Goal: Task Accomplishment & Management: Manage account settings

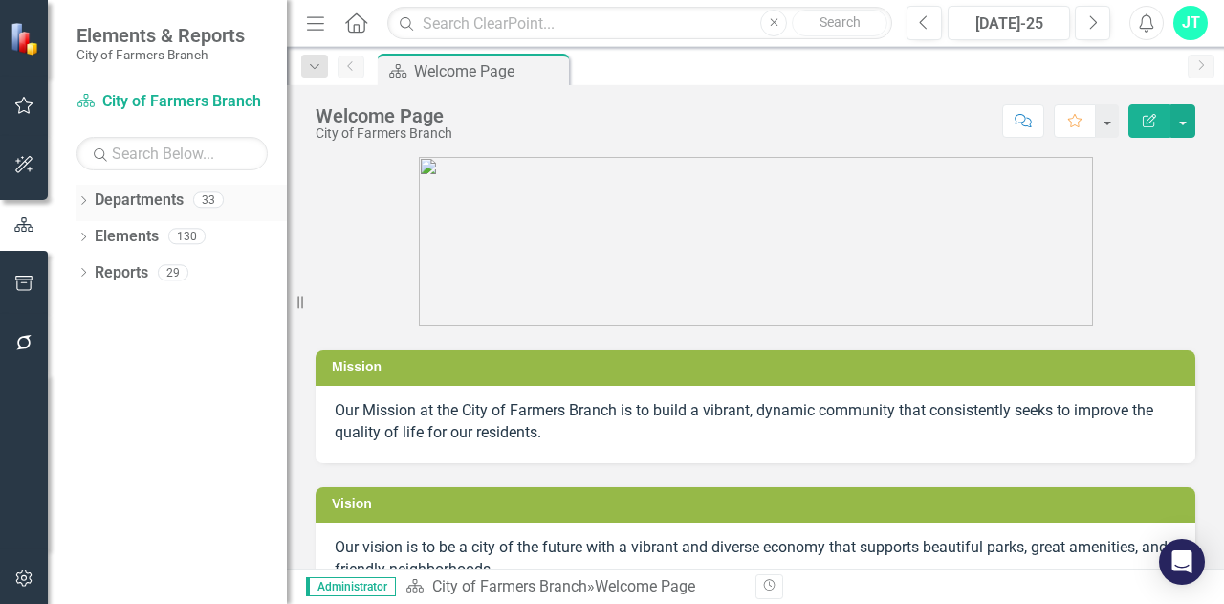
click at [143, 194] on link "Departments" at bounding box center [139, 200] width 89 height 22
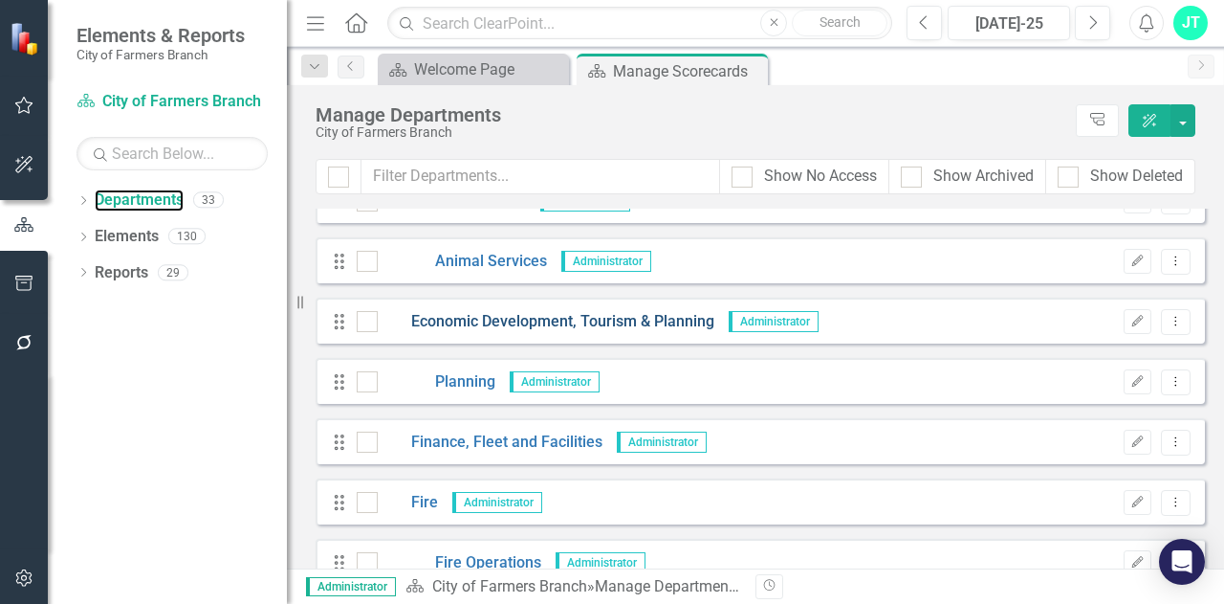
scroll to position [478, 0]
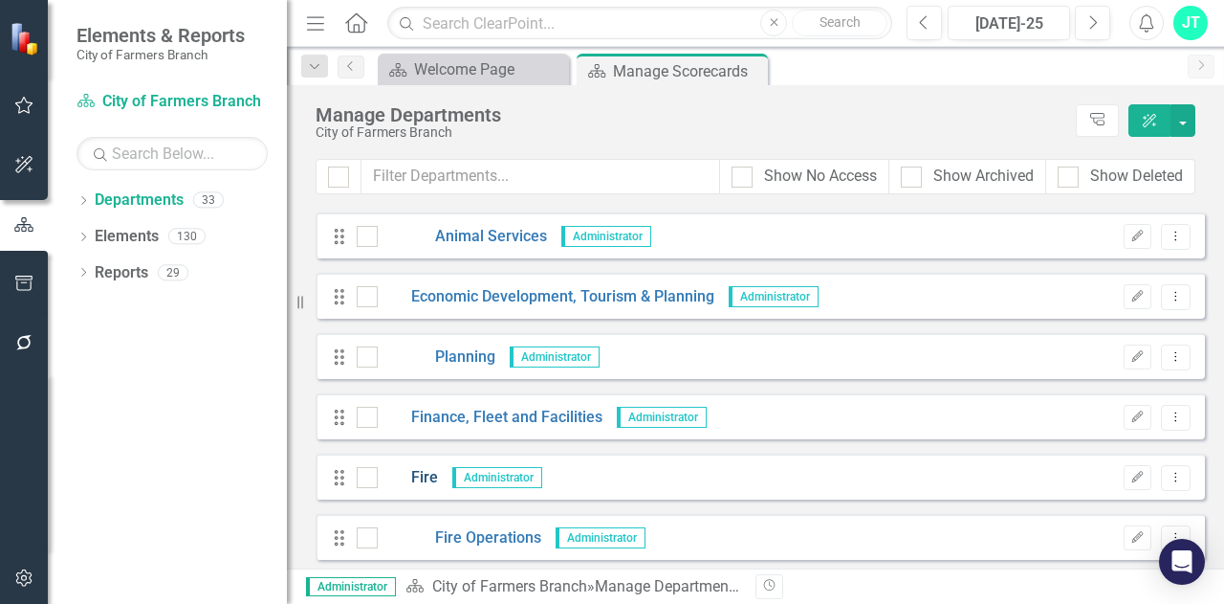
click at [427, 475] on link "Fire" at bounding box center [408, 478] width 60 height 22
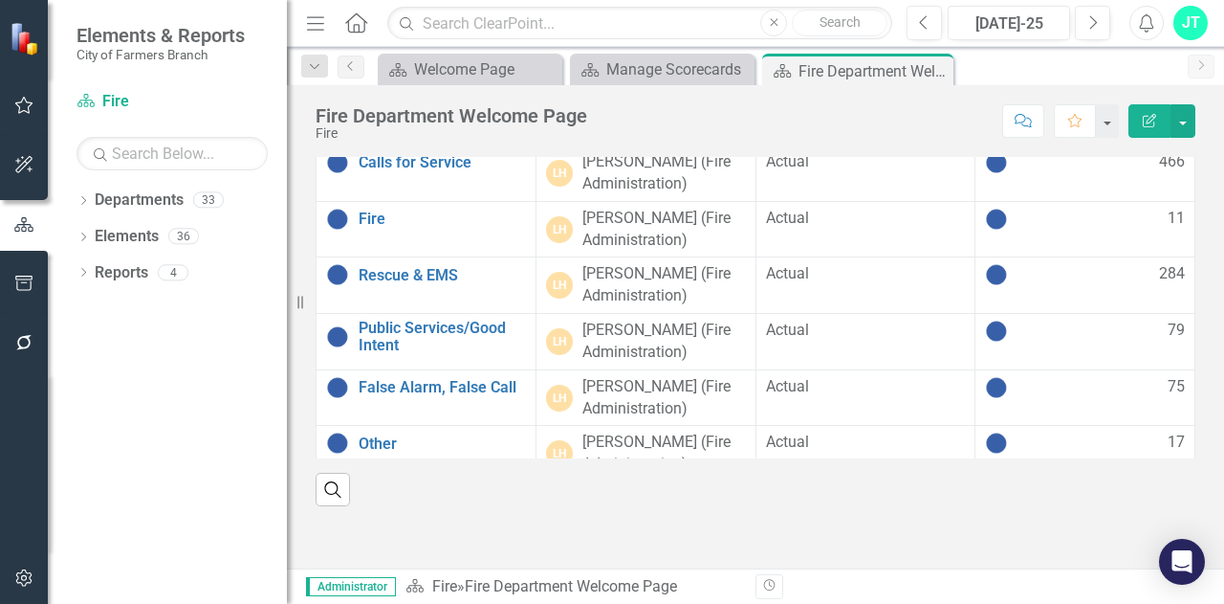
scroll to position [61, 0]
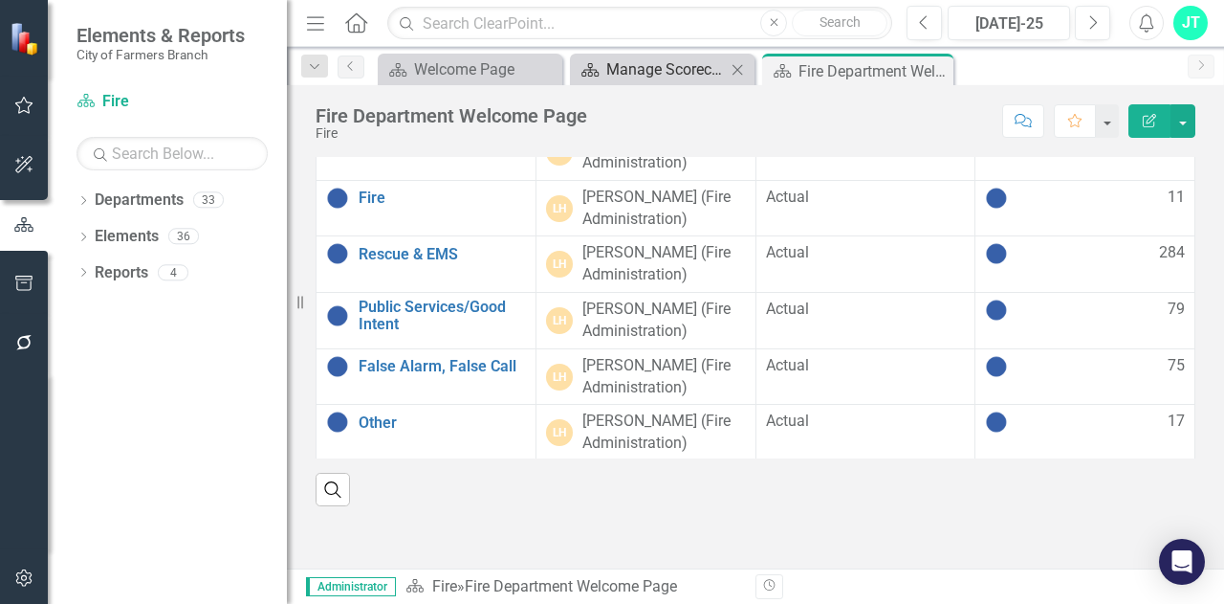
click at [646, 70] on div "Manage Scorecards" at bounding box center [666, 69] width 120 height 24
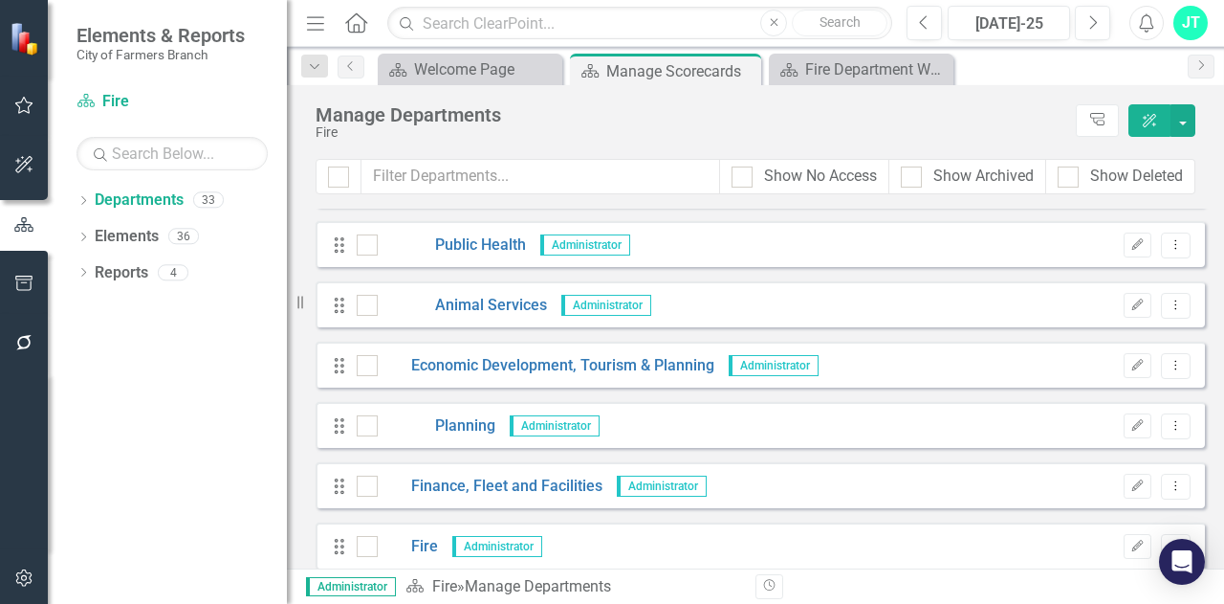
scroll to position [478, 0]
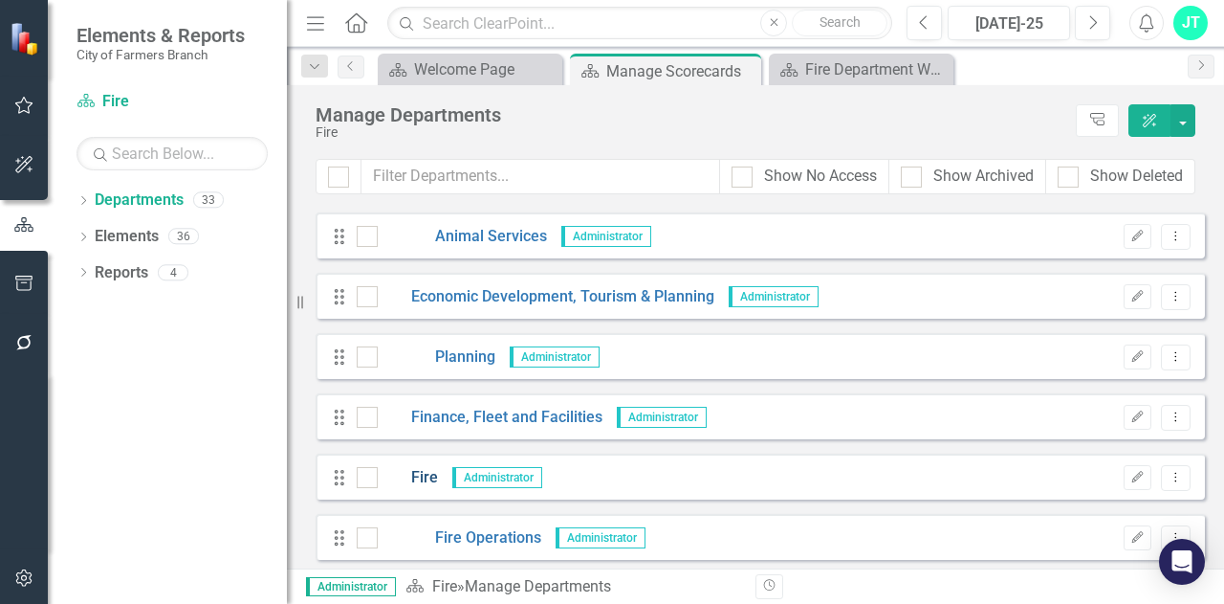
click at [426, 481] on link "Fire" at bounding box center [408, 478] width 60 height 22
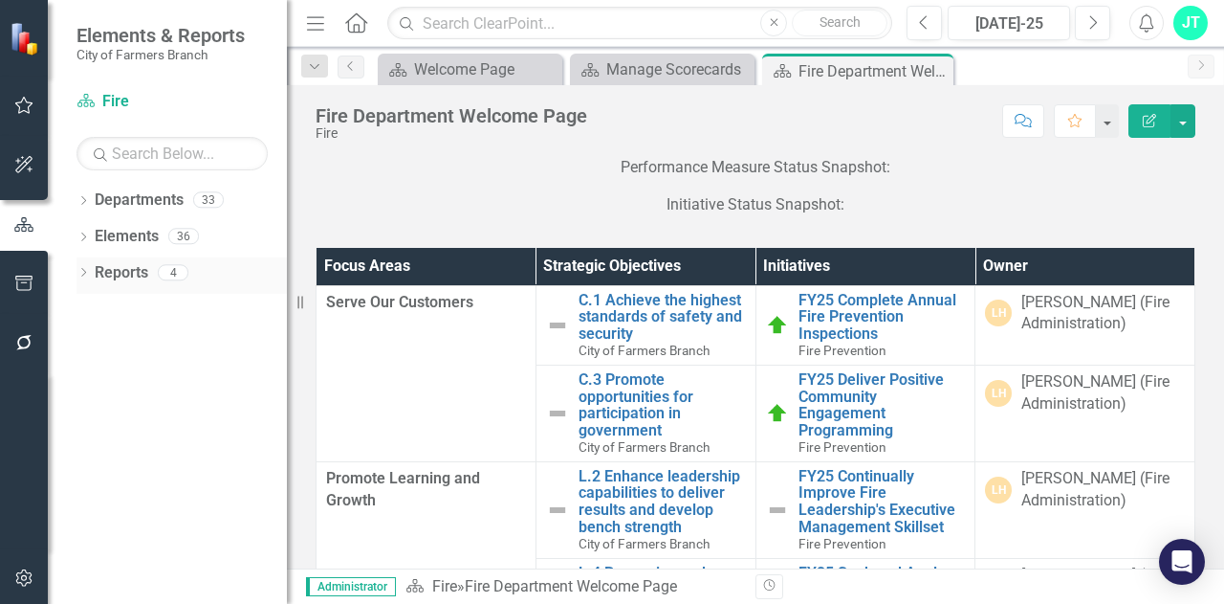
click at [117, 274] on link "Reports" at bounding box center [122, 273] width 54 height 22
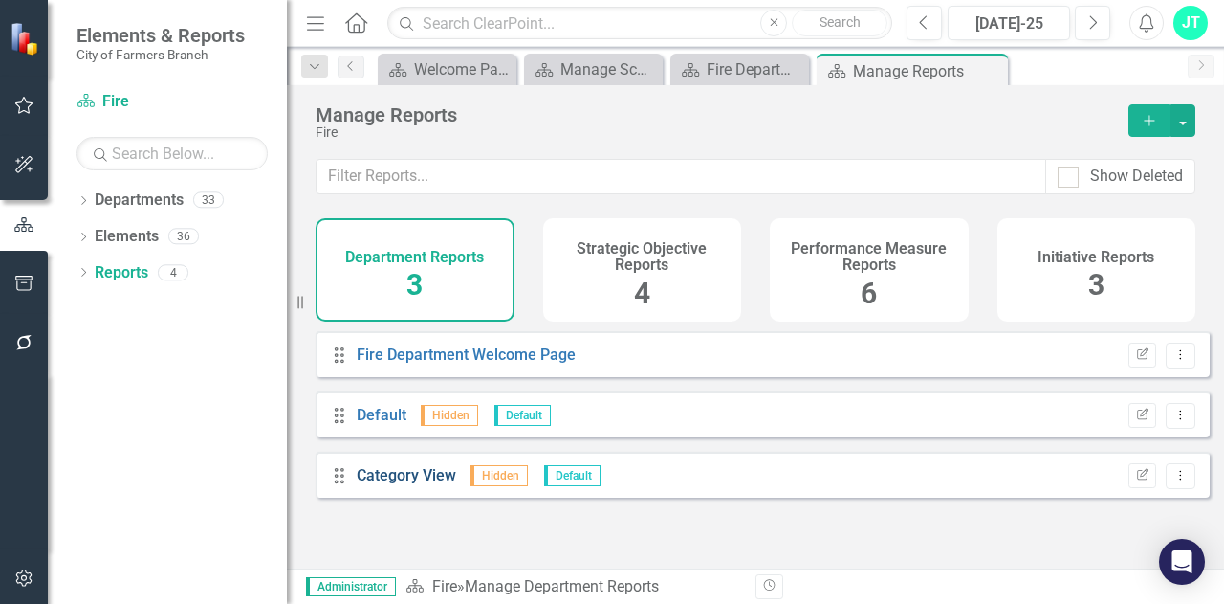
click at [402, 484] on link "Category View" at bounding box center [406, 475] width 99 height 18
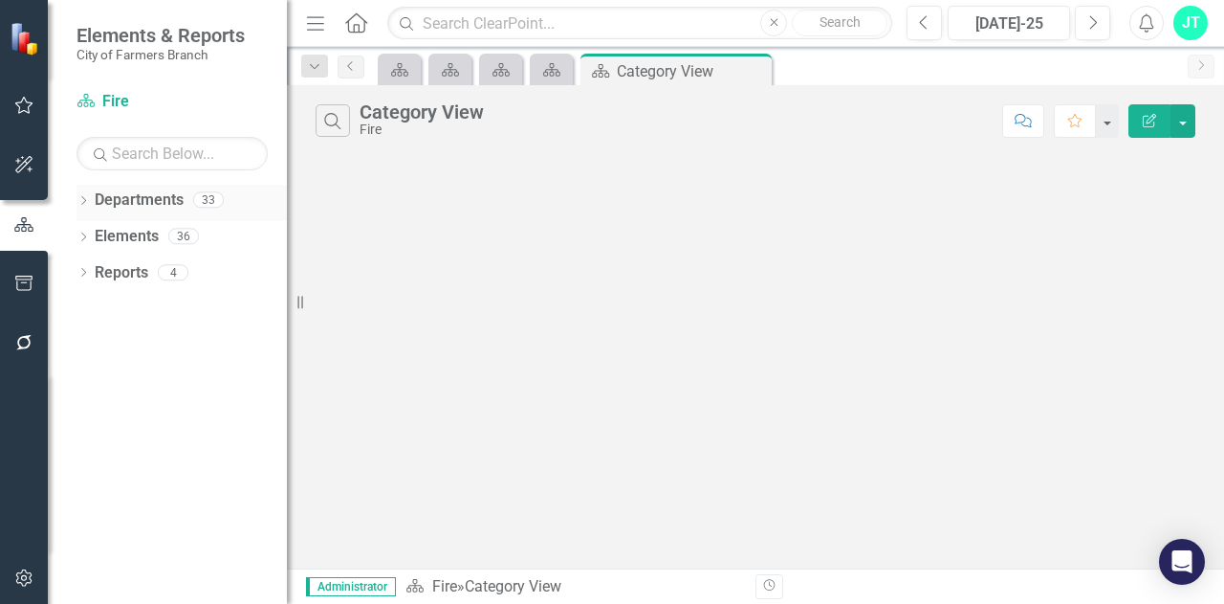
click at [146, 207] on link "Departments" at bounding box center [139, 200] width 89 height 22
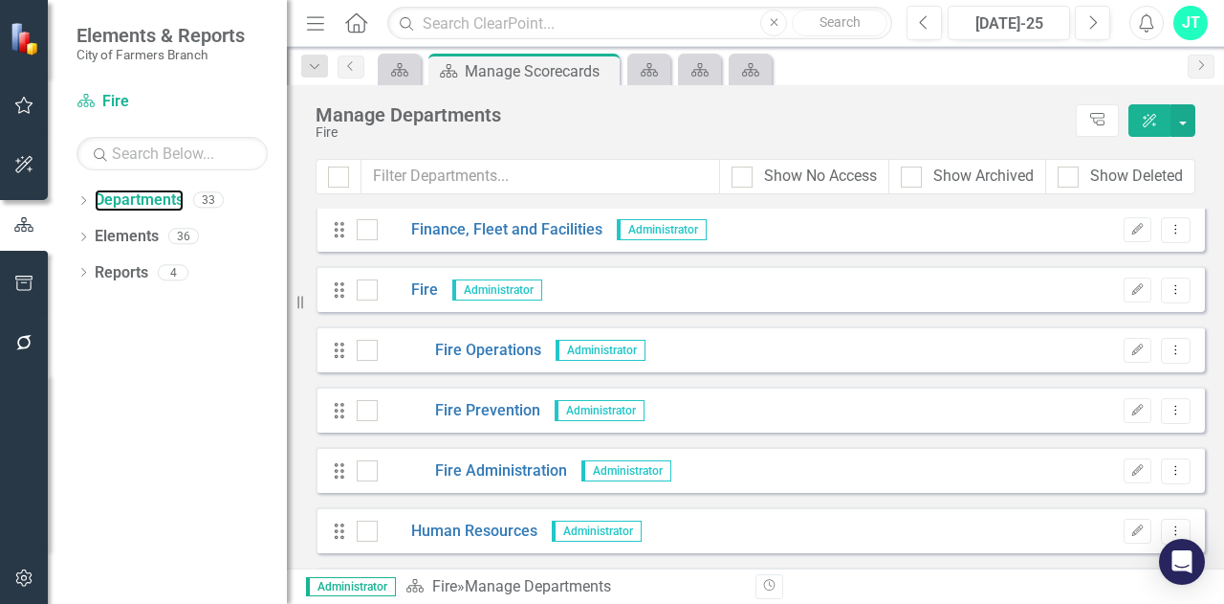
scroll to position [670, 0]
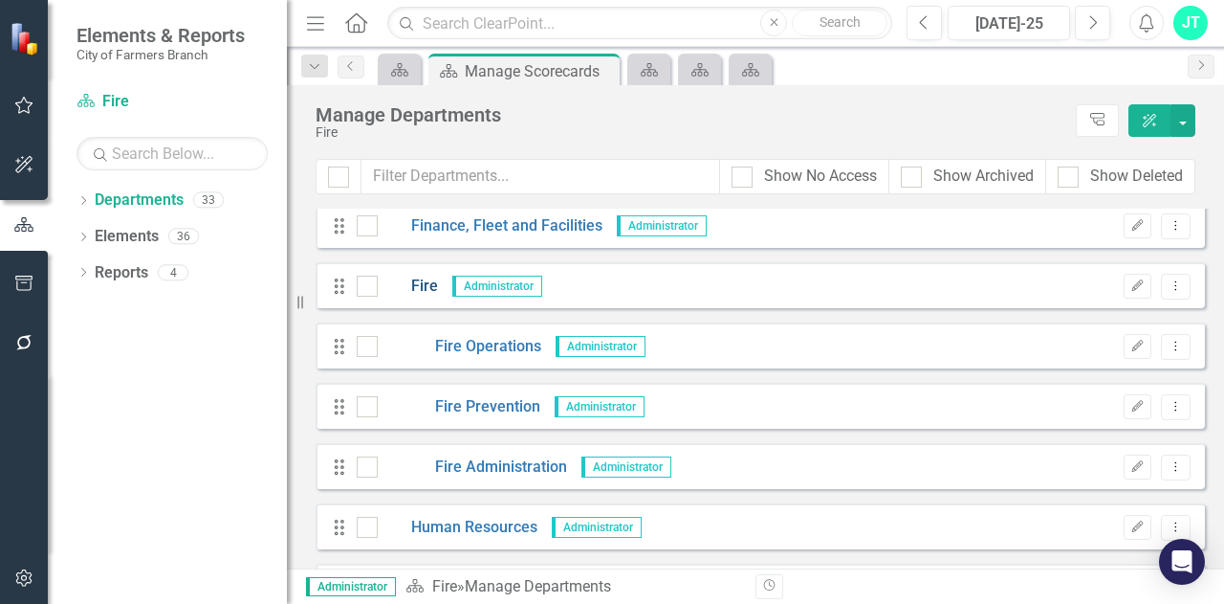
click at [429, 283] on link "Fire" at bounding box center [408, 286] width 60 height 22
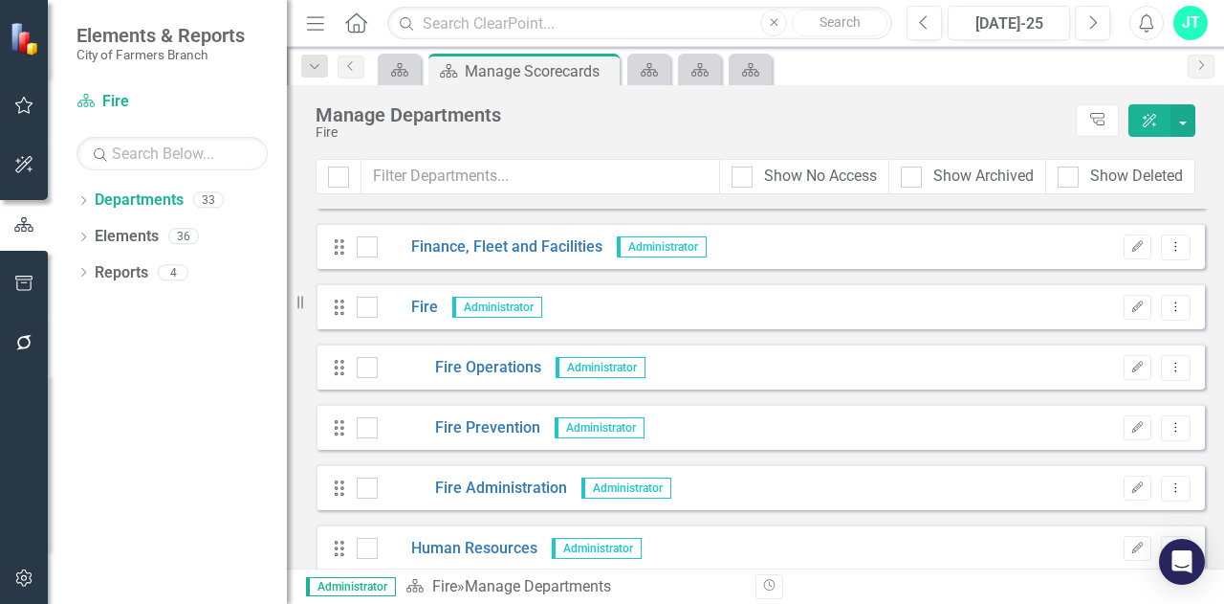
scroll to position [670, 0]
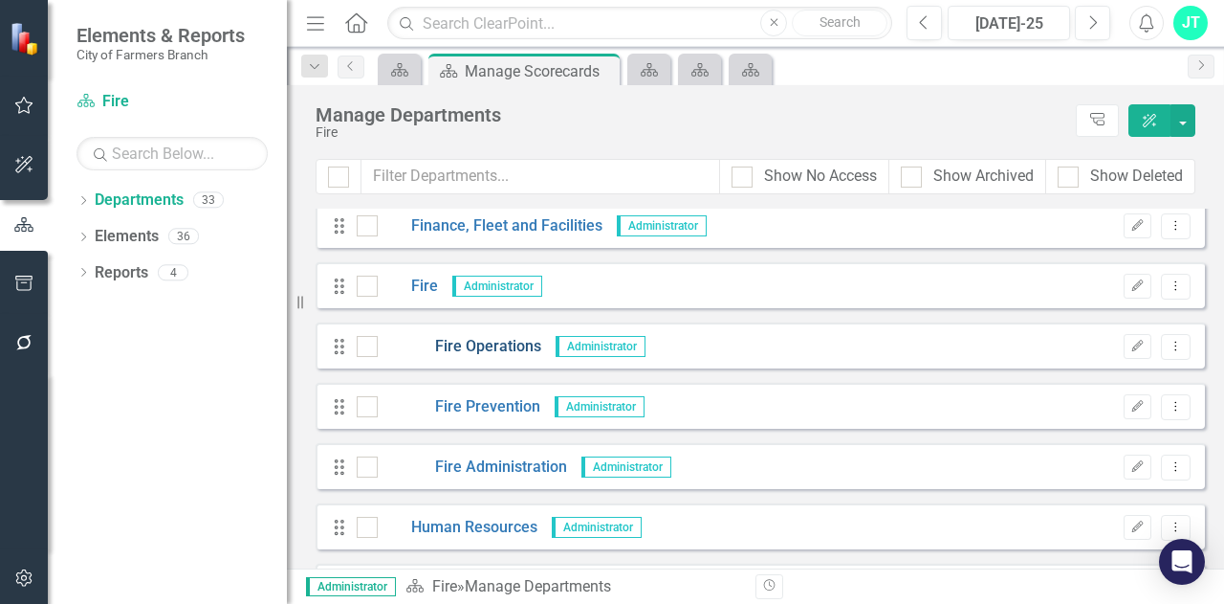
click at [492, 343] on link "Fire Operations" at bounding box center [460, 347] width 164 height 22
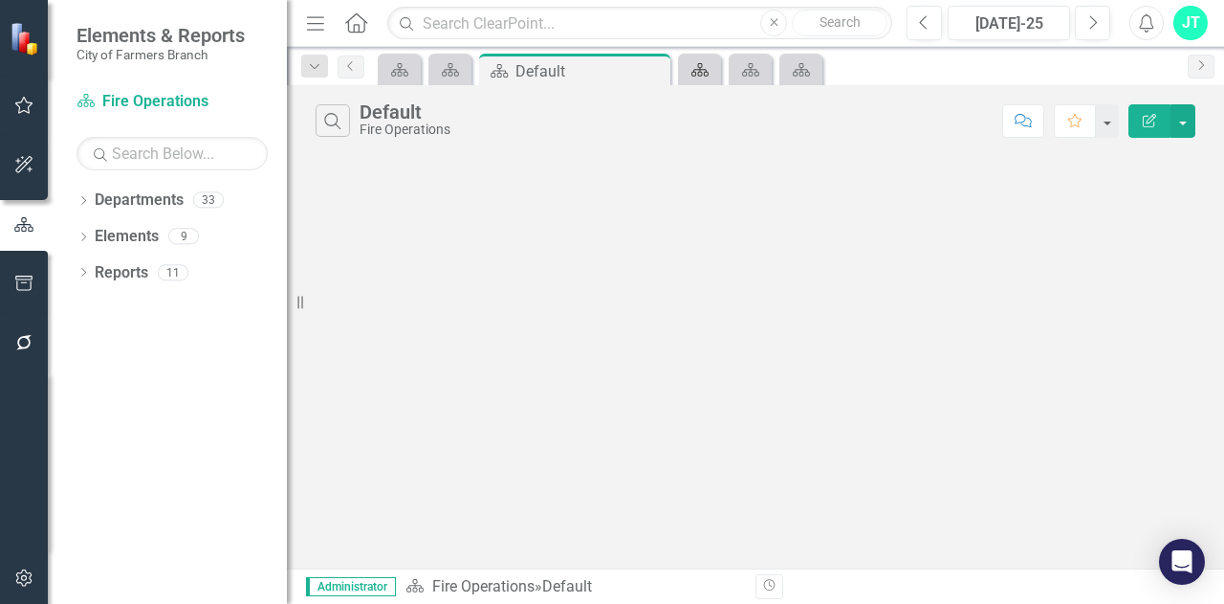
click at [712, 71] on link "Department" at bounding box center [699, 69] width 33 height 24
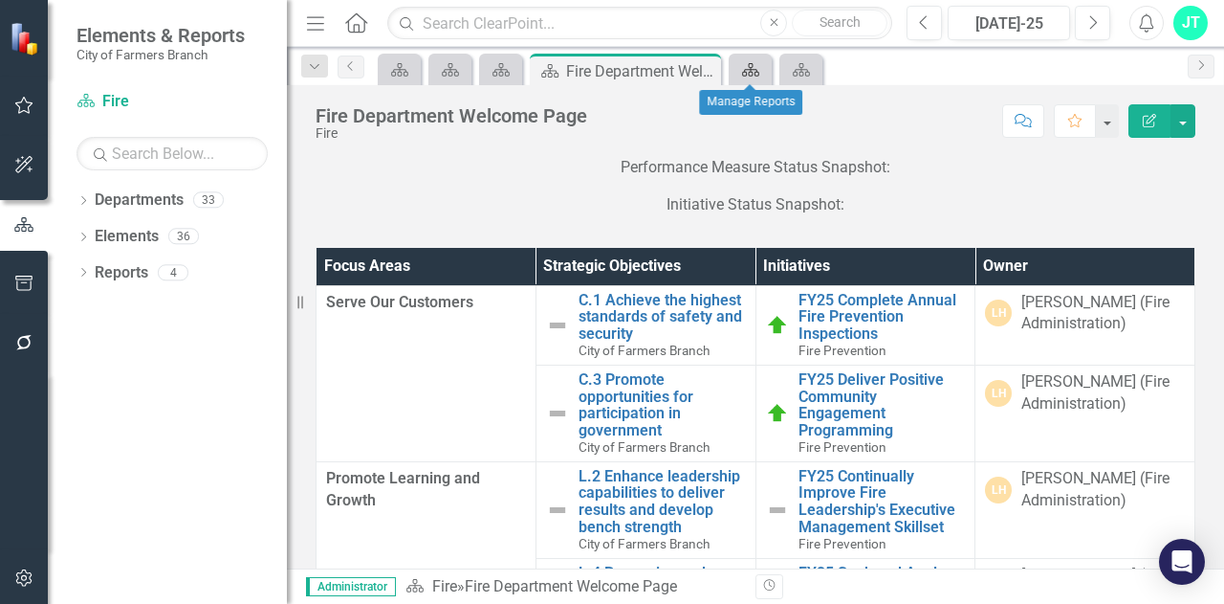
click at [752, 77] on div "Department" at bounding box center [747, 69] width 27 height 24
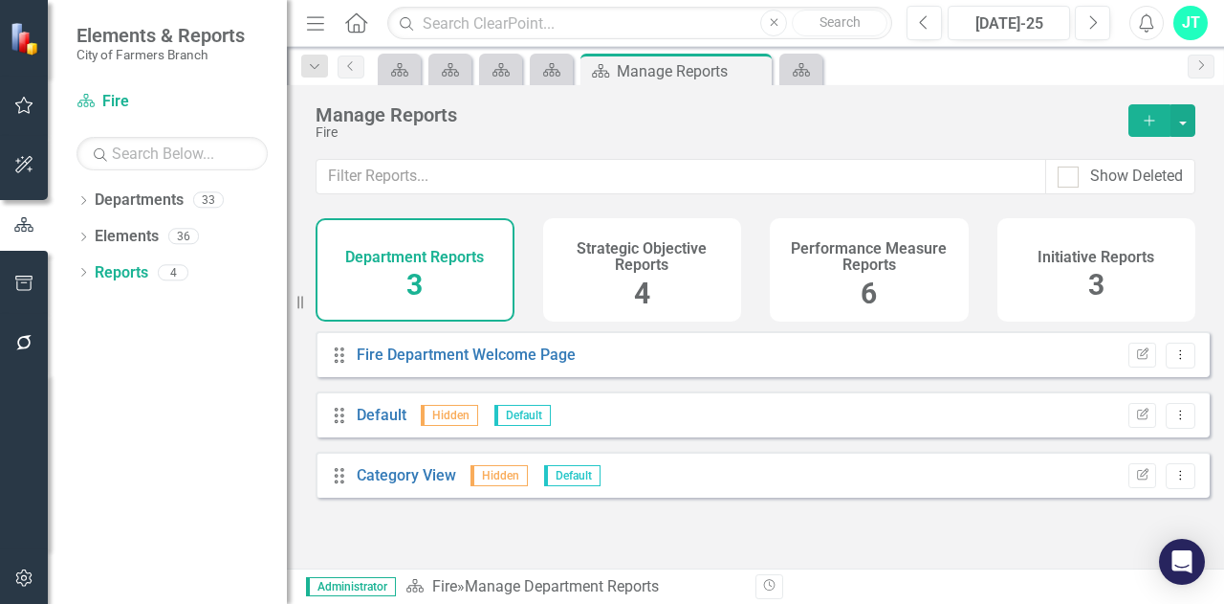
click at [842, 280] on div "Performance Measure Reports 6" at bounding box center [869, 269] width 199 height 103
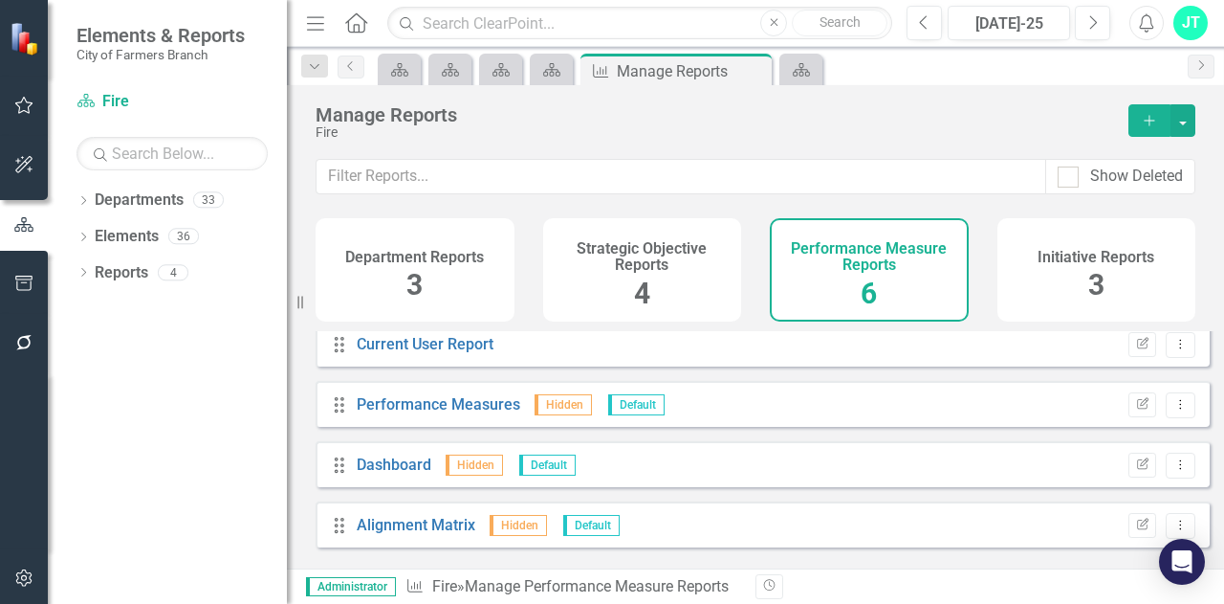
scroll to position [138, 0]
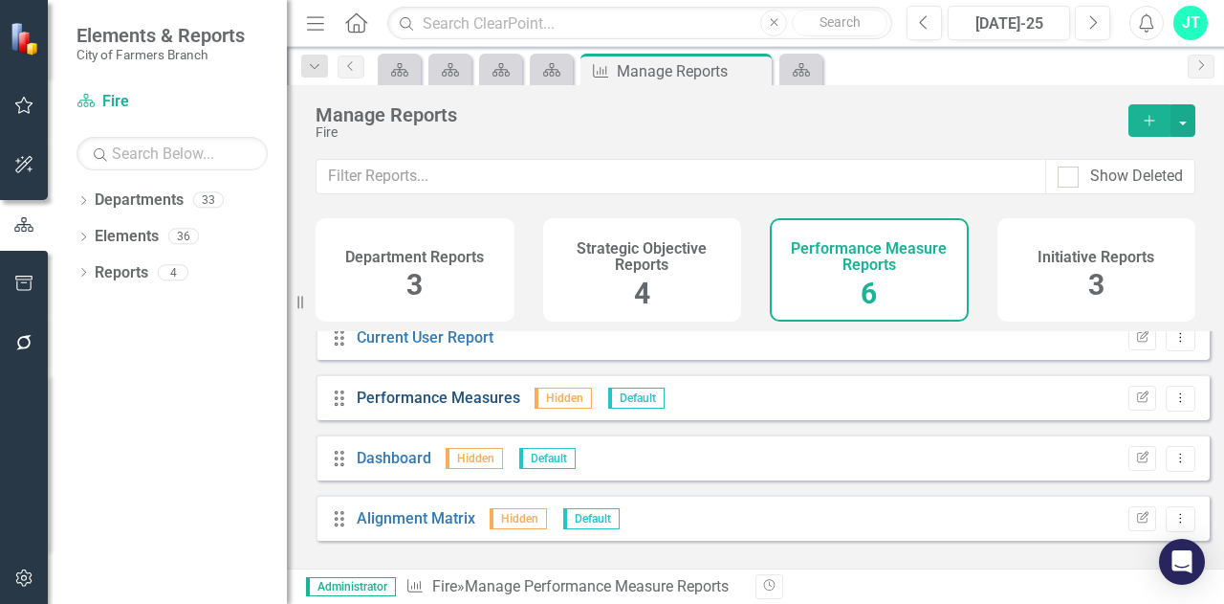
click at [455, 407] on link "Performance Measures" at bounding box center [439, 397] width 164 height 18
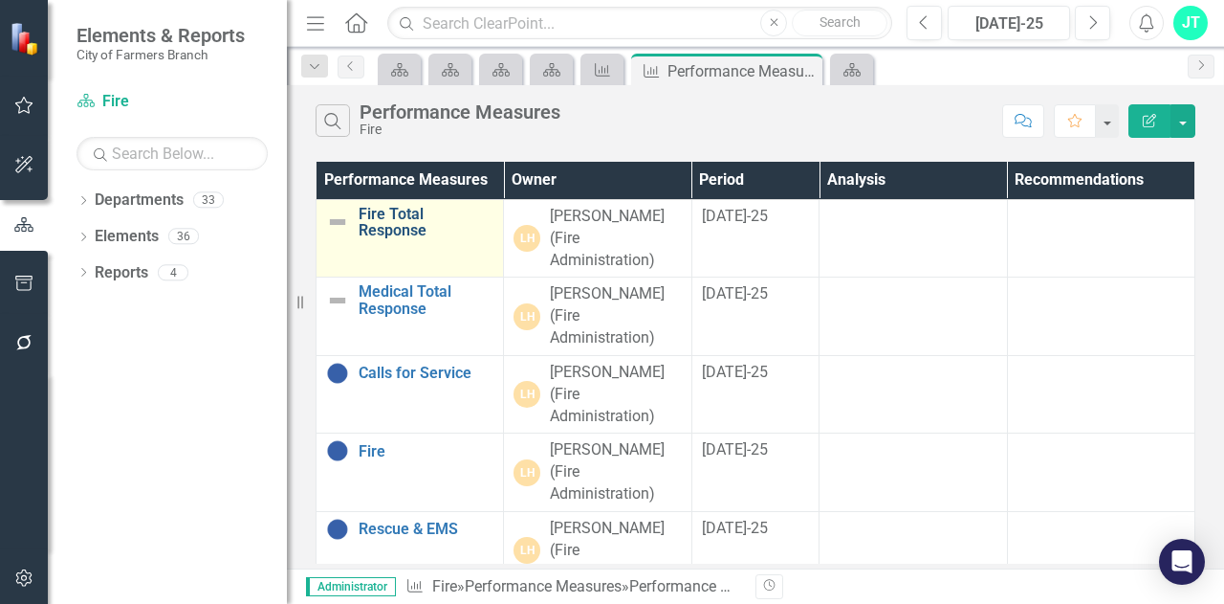
click at [397, 218] on link "Fire Total Response" at bounding box center [426, 222] width 135 height 33
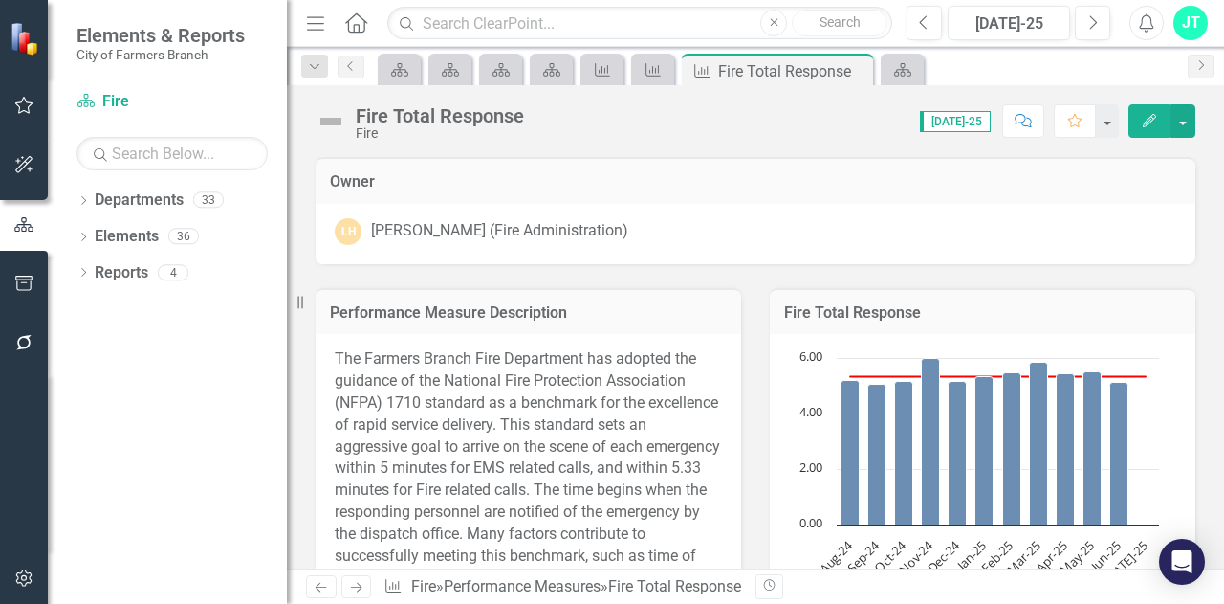
scroll to position [96, 0]
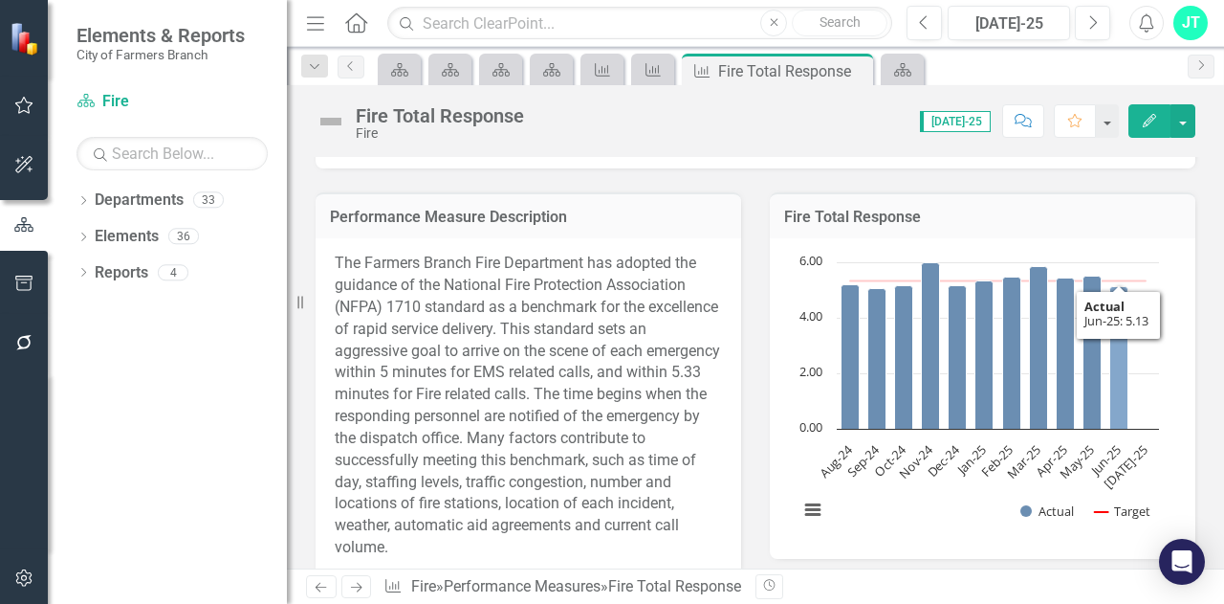
click at [1111, 335] on icon "Jun-25, 5.13. Actual." at bounding box center [1120, 358] width 18 height 143
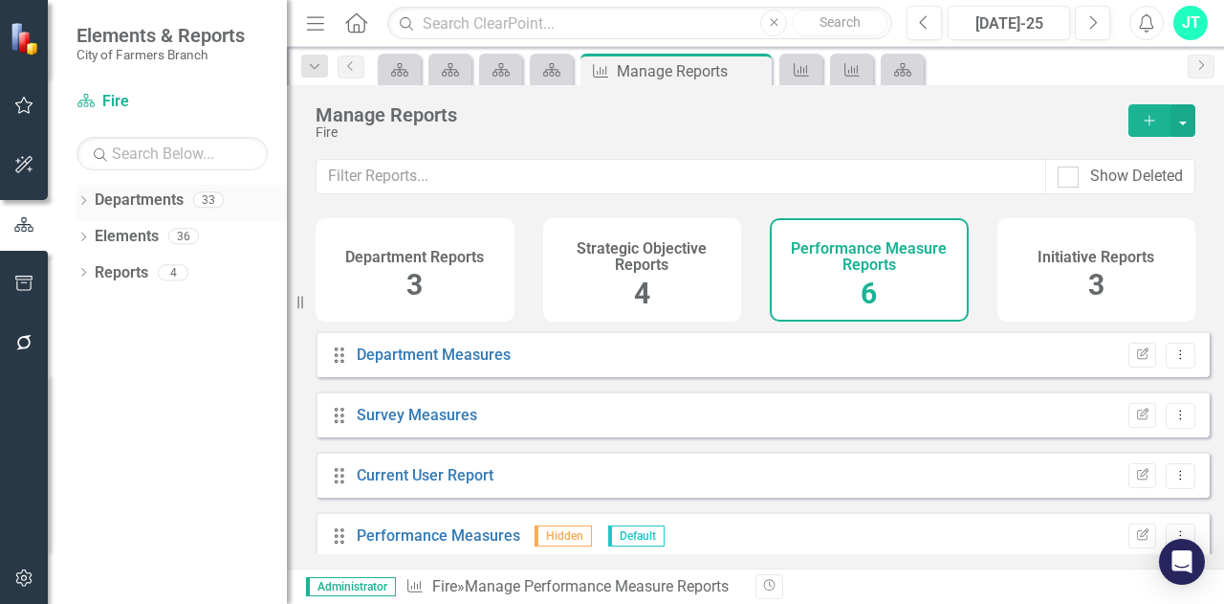
click at [155, 196] on link "Departments" at bounding box center [139, 200] width 89 height 22
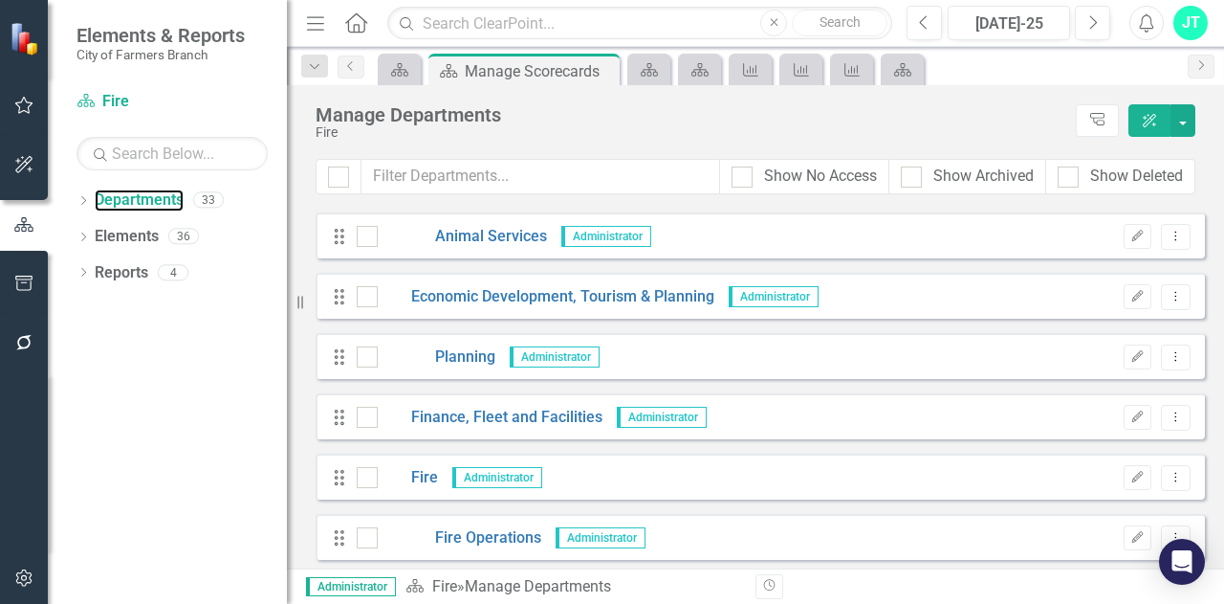
scroll to position [574, 0]
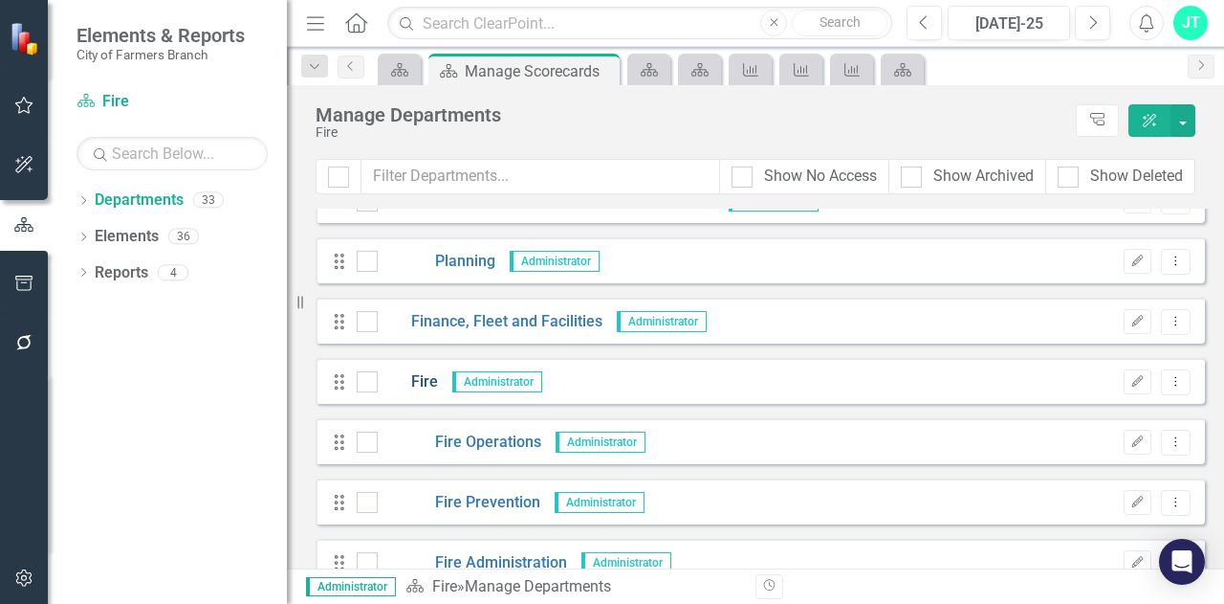
click at [425, 380] on link "Fire" at bounding box center [408, 382] width 60 height 22
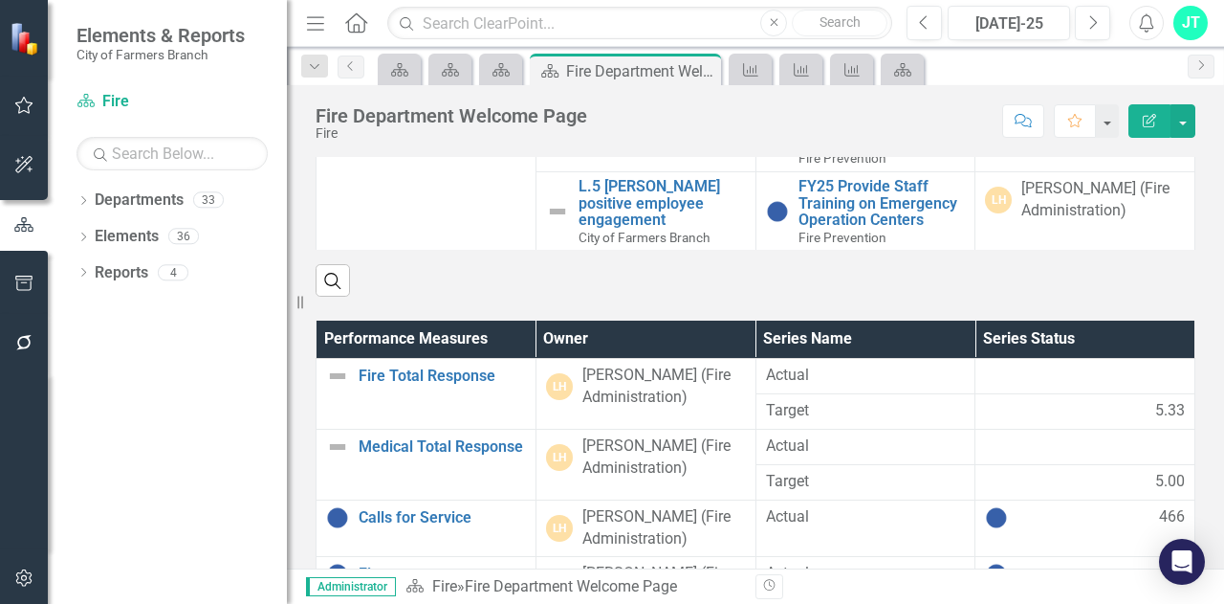
scroll to position [478, 0]
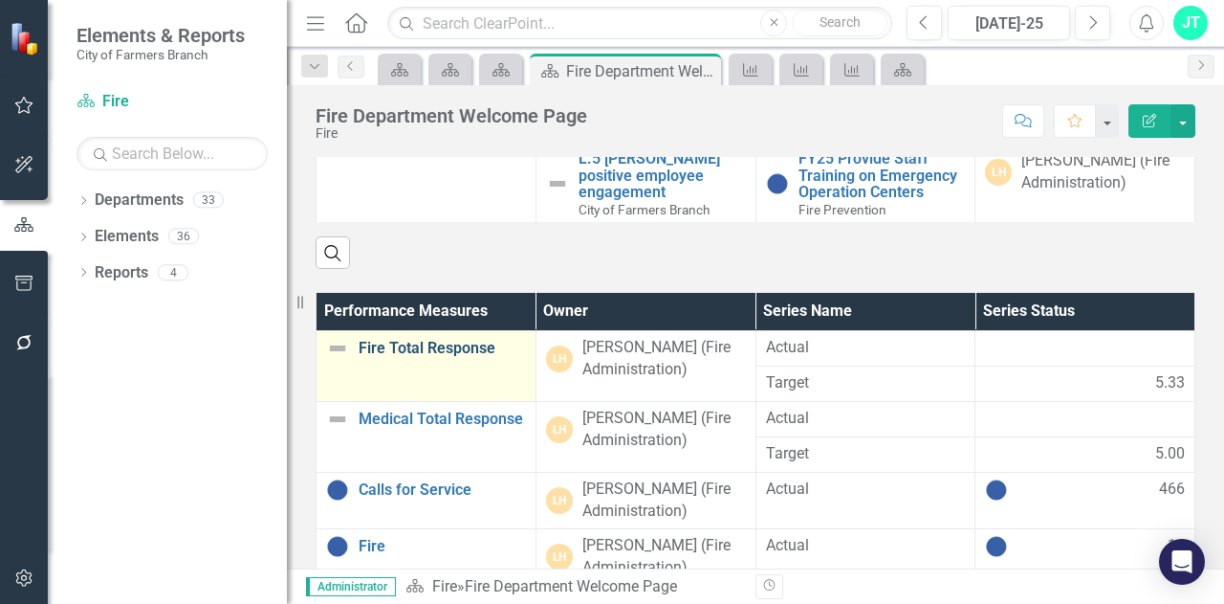
click at [437, 343] on link "Fire Total Response" at bounding box center [442, 348] width 167 height 17
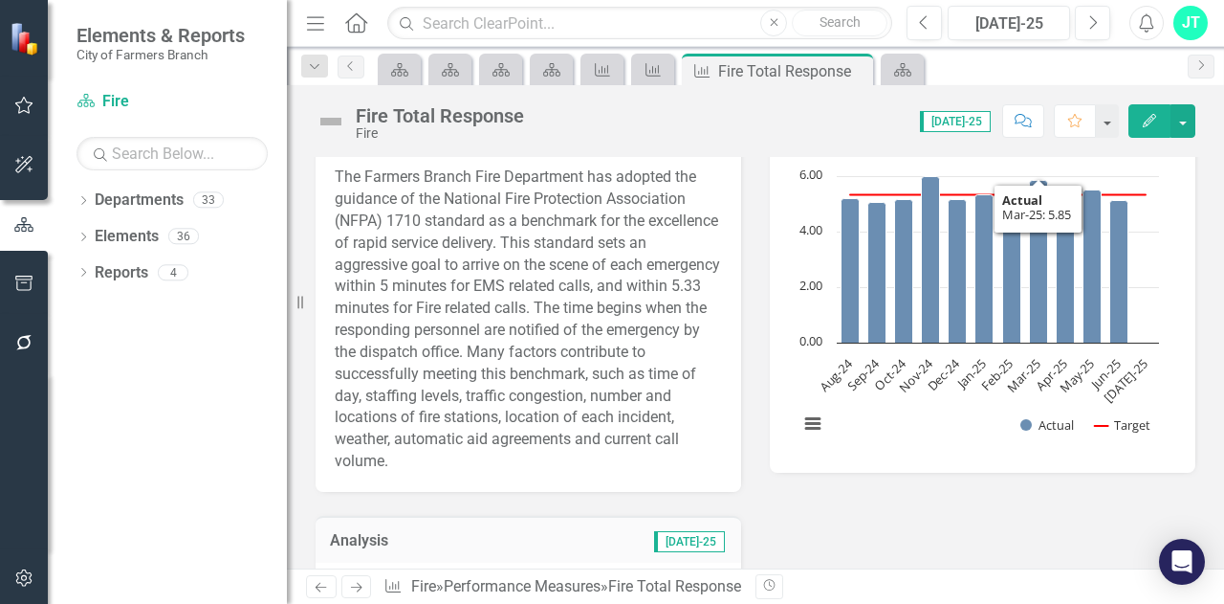
scroll to position [191, 0]
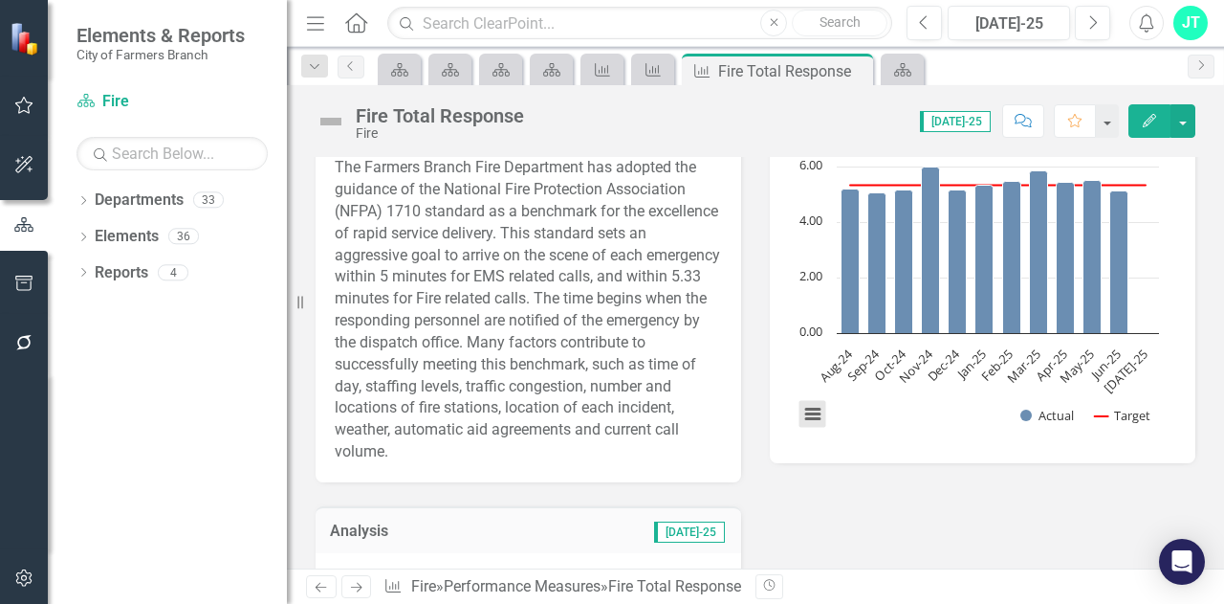
click at [800, 409] on button "View chart menu, Chart" at bounding box center [813, 414] width 27 height 27
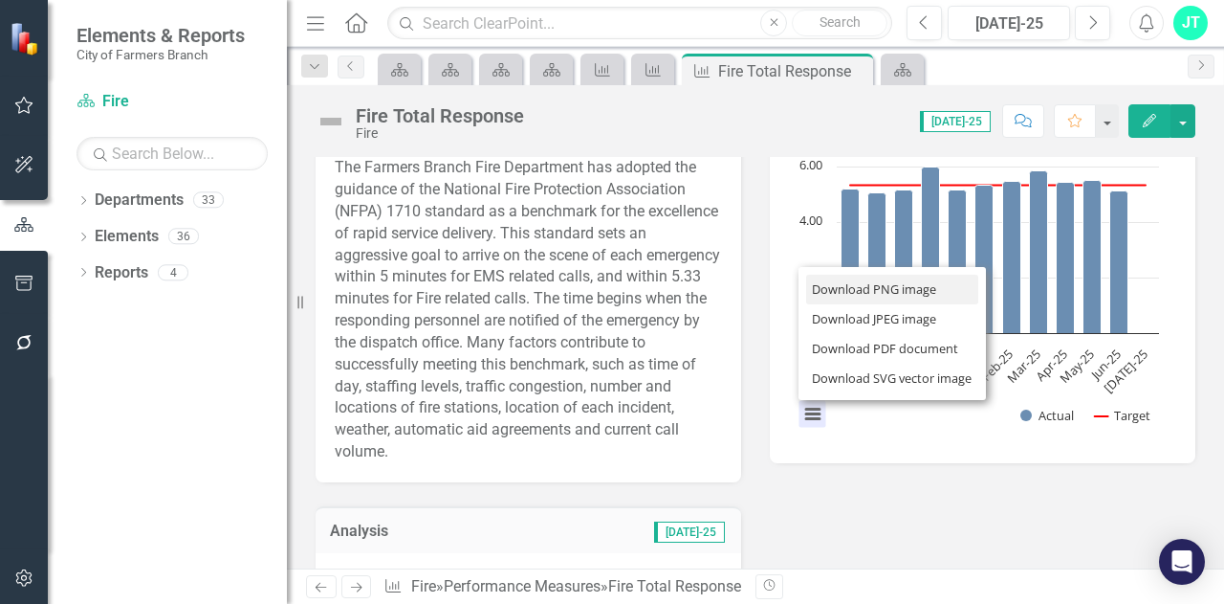
click at [852, 290] on li "Download PNG image" at bounding box center [892, 290] width 172 height 30
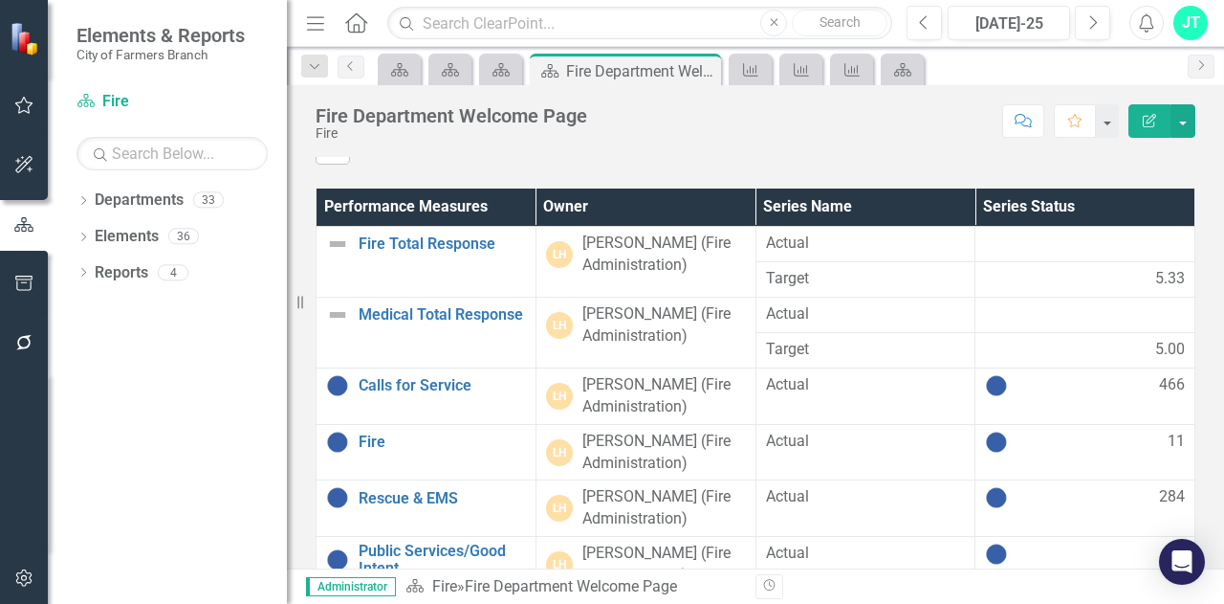
scroll to position [765, 0]
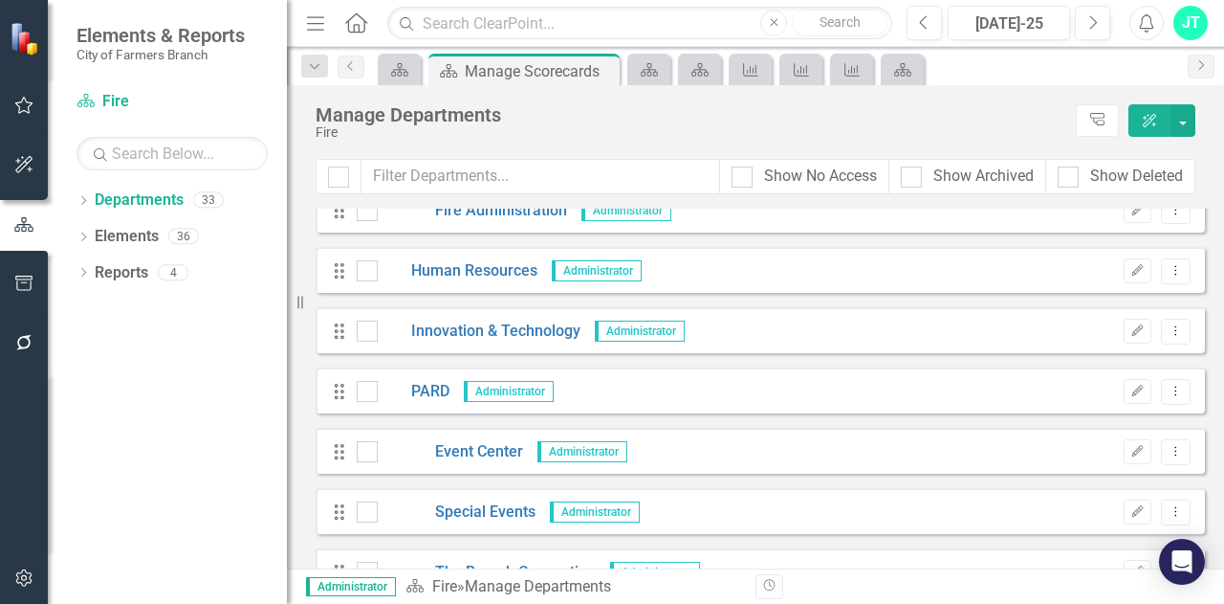
scroll to position [957, 0]
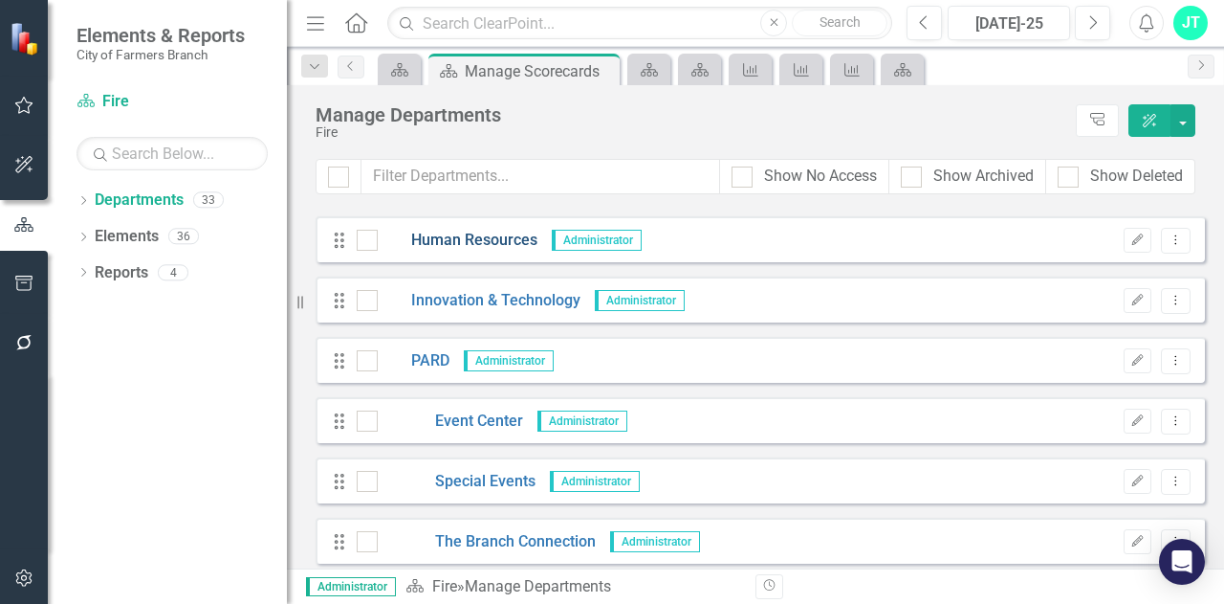
click at [457, 242] on link "Human Resources" at bounding box center [458, 241] width 160 height 22
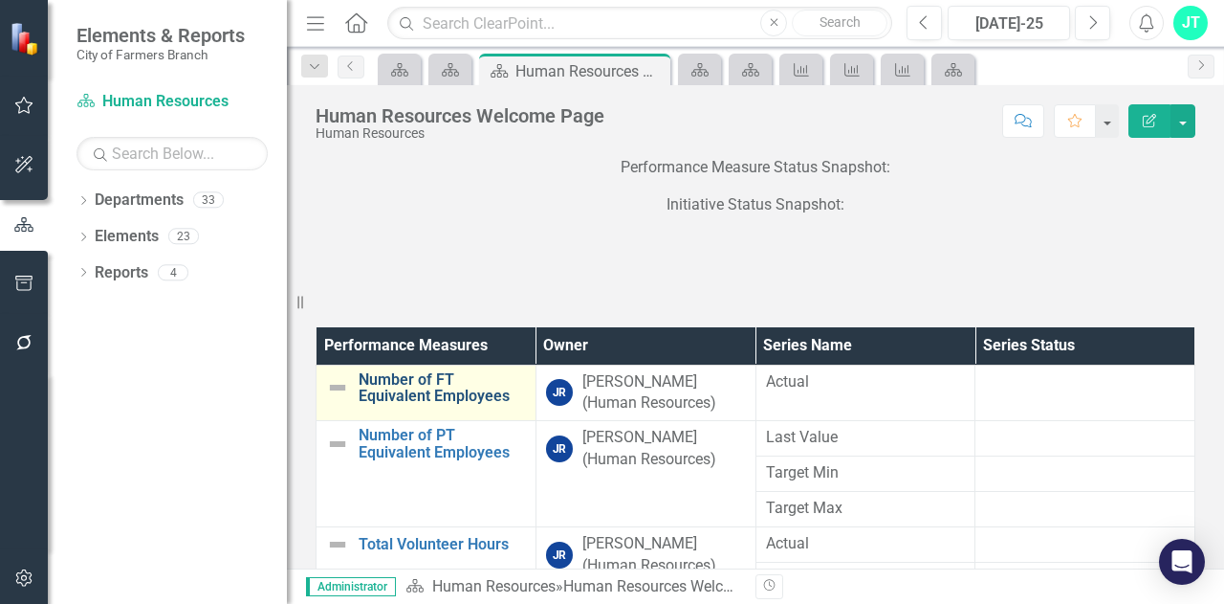
click at [430, 396] on link "Number of FT Equivalent Employees" at bounding box center [442, 387] width 167 height 33
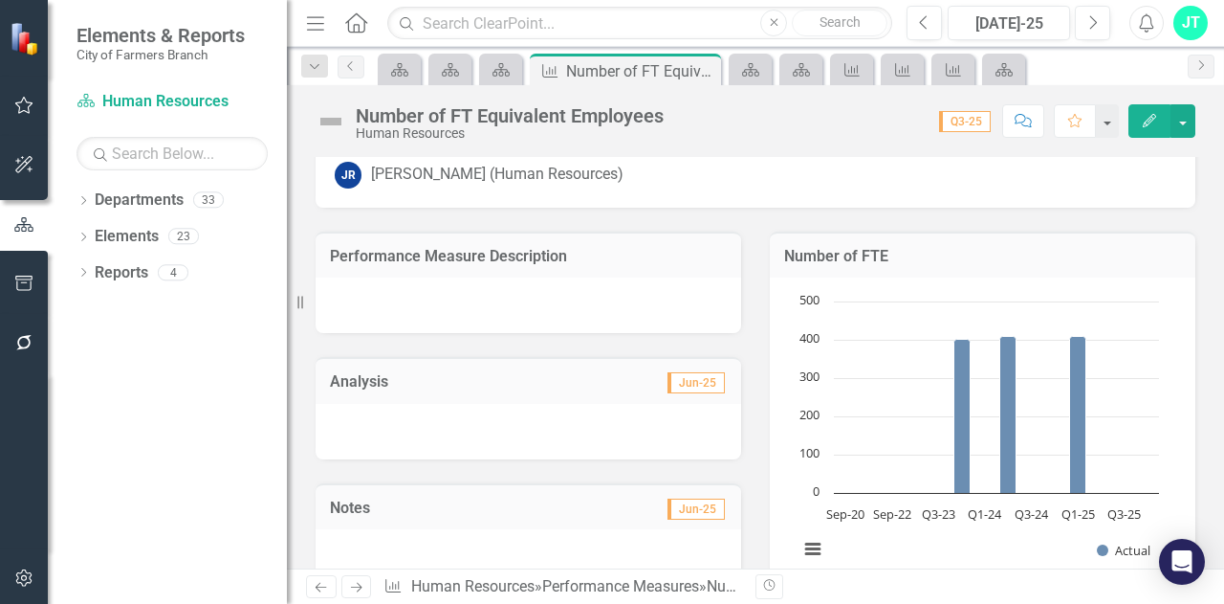
scroll to position [96, 0]
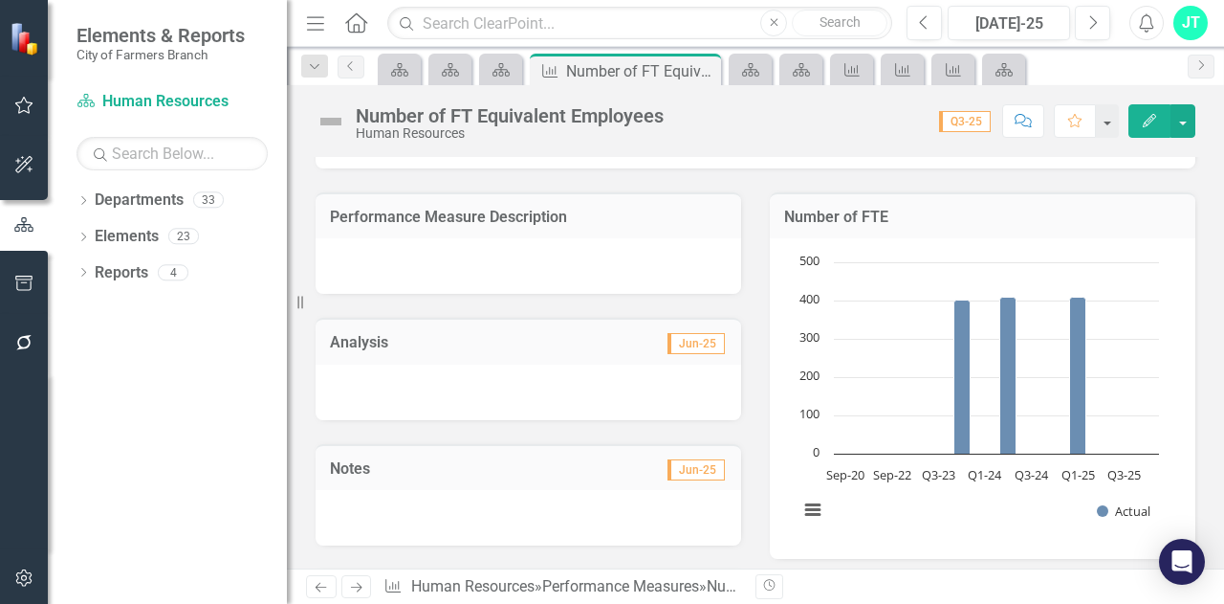
click at [593, 212] on h3 "Performance Measure Description" at bounding box center [528, 217] width 397 height 17
click at [555, 211] on h3 "Performance Measure Description" at bounding box center [528, 217] width 397 height 17
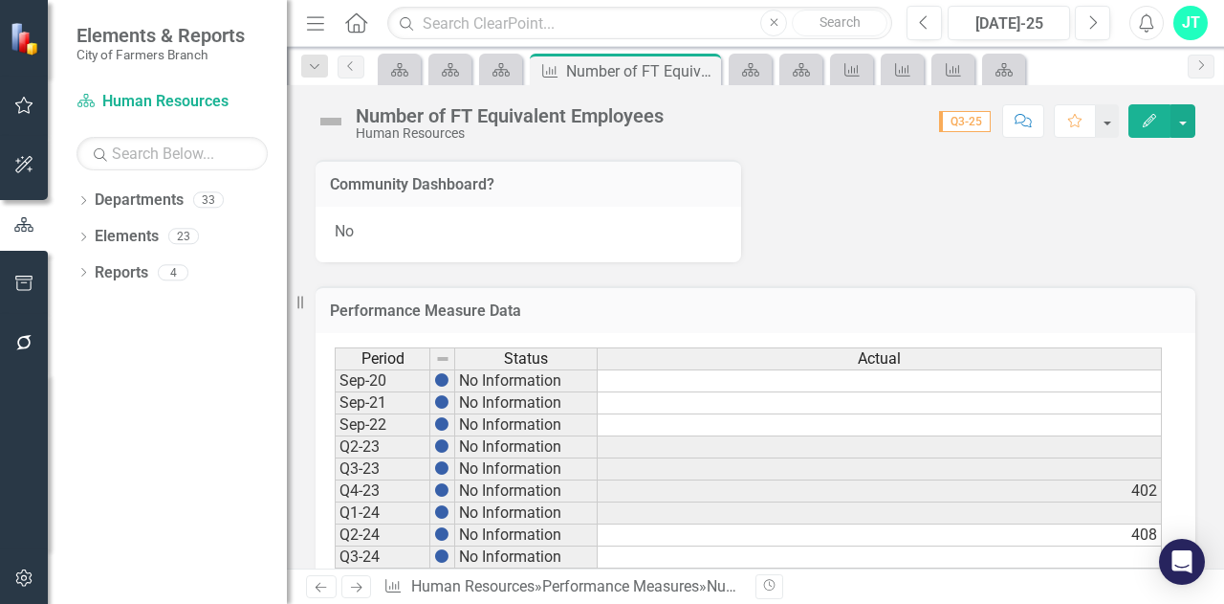
scroll to position [574, 0]
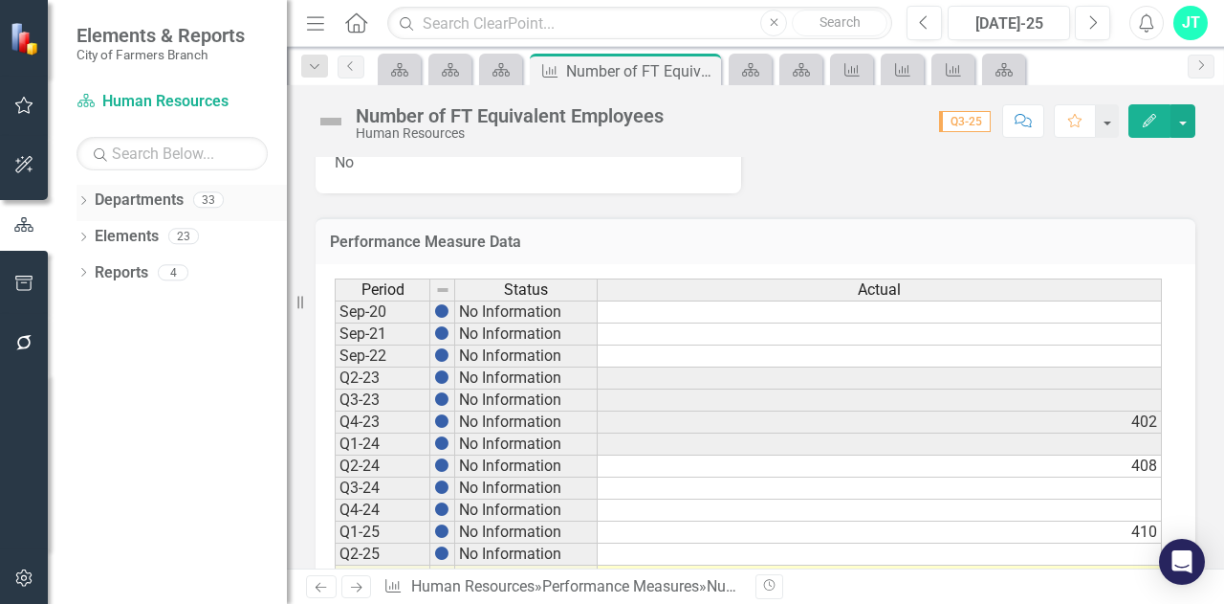
click at [129, 191] on link "Departments" at bounding box center [139, 200] width 89 height 22
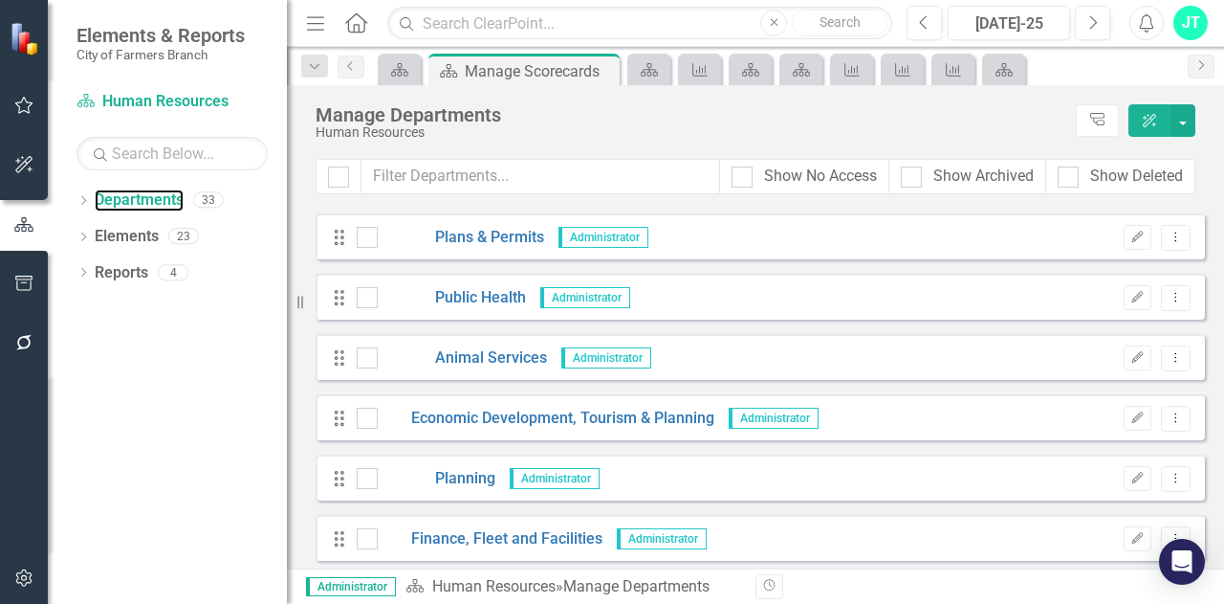
scroll to position [383, 0]
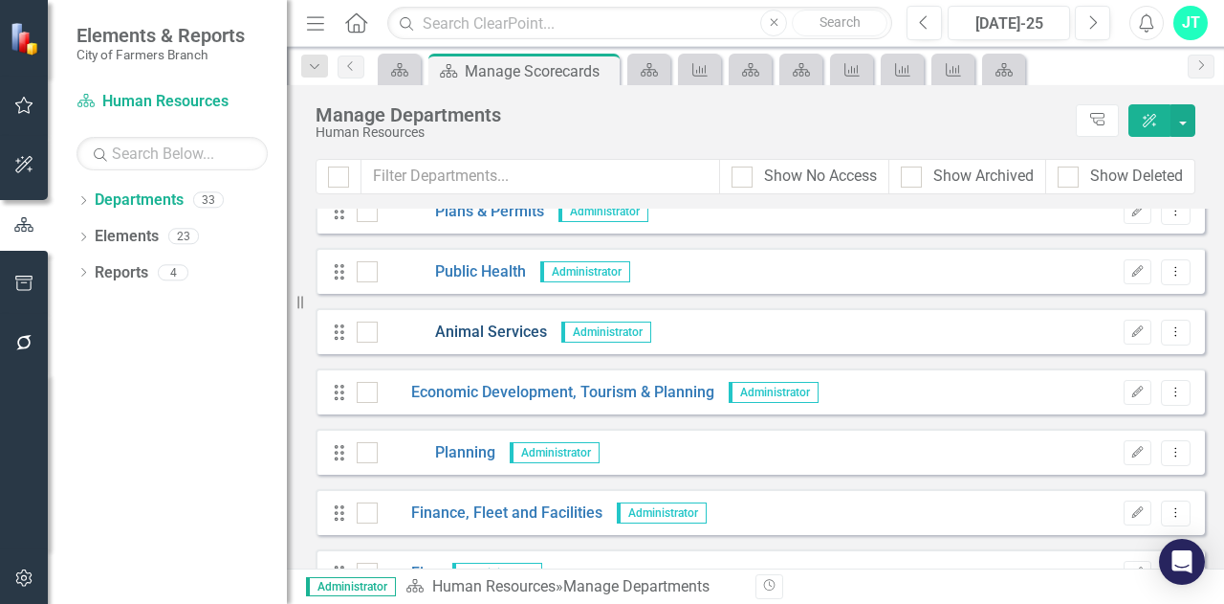
click at [438, 328] on link "Animal Services" at bounding box center [462, 332] width 169 height 22
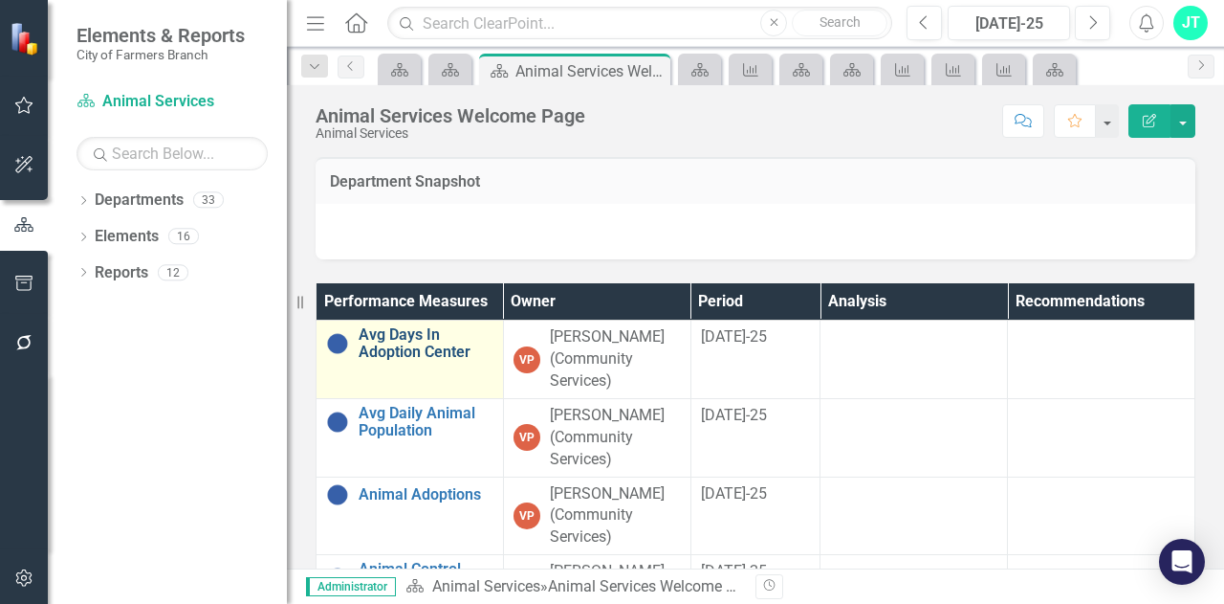
click at [415, 347] on link "Avg Days In Adoption Center" at bounding box center [426, 342] width 135 height 33
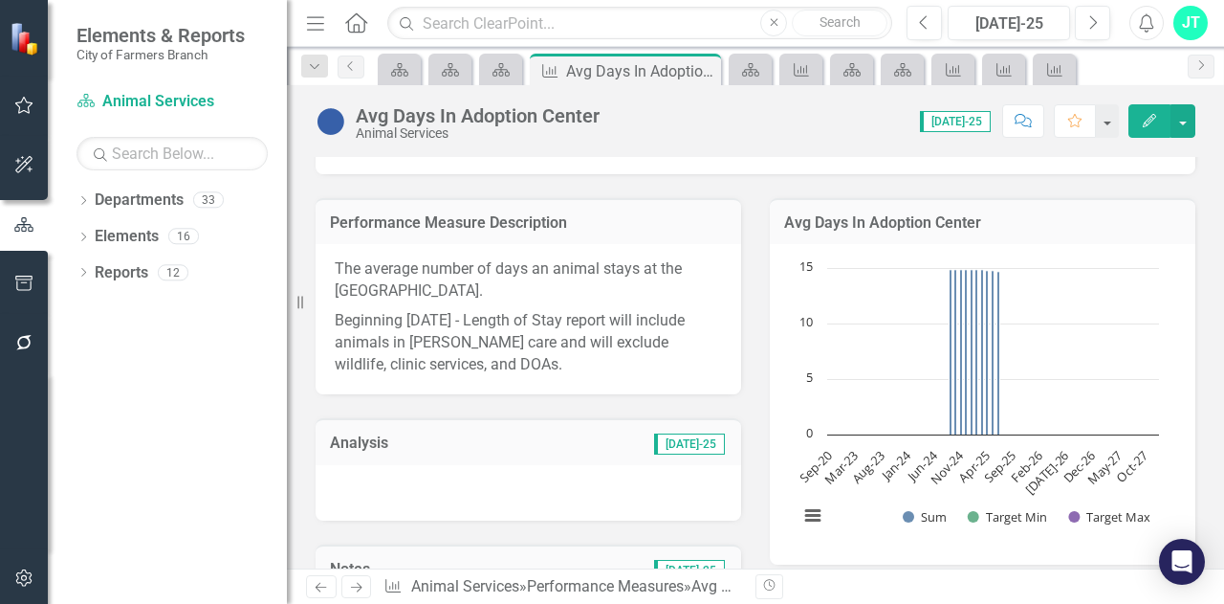
scroll to position [96, 0]
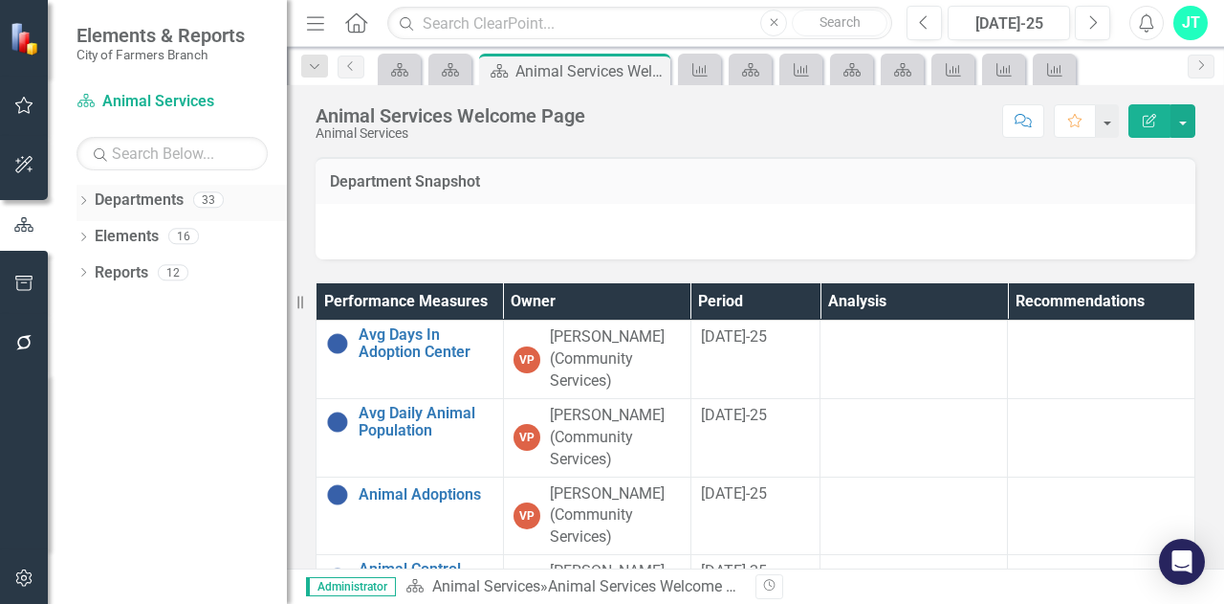
click at [159, 198] on link "Departments" at bounding box center [139, 200] width 89 height 22
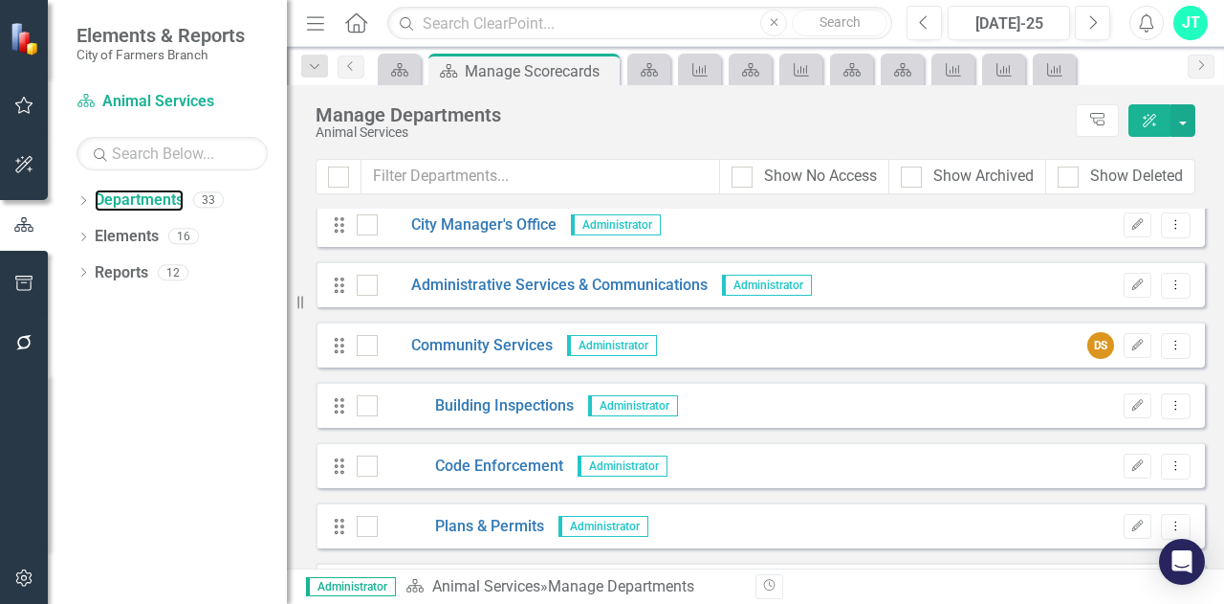
scroll to position [96, 0]
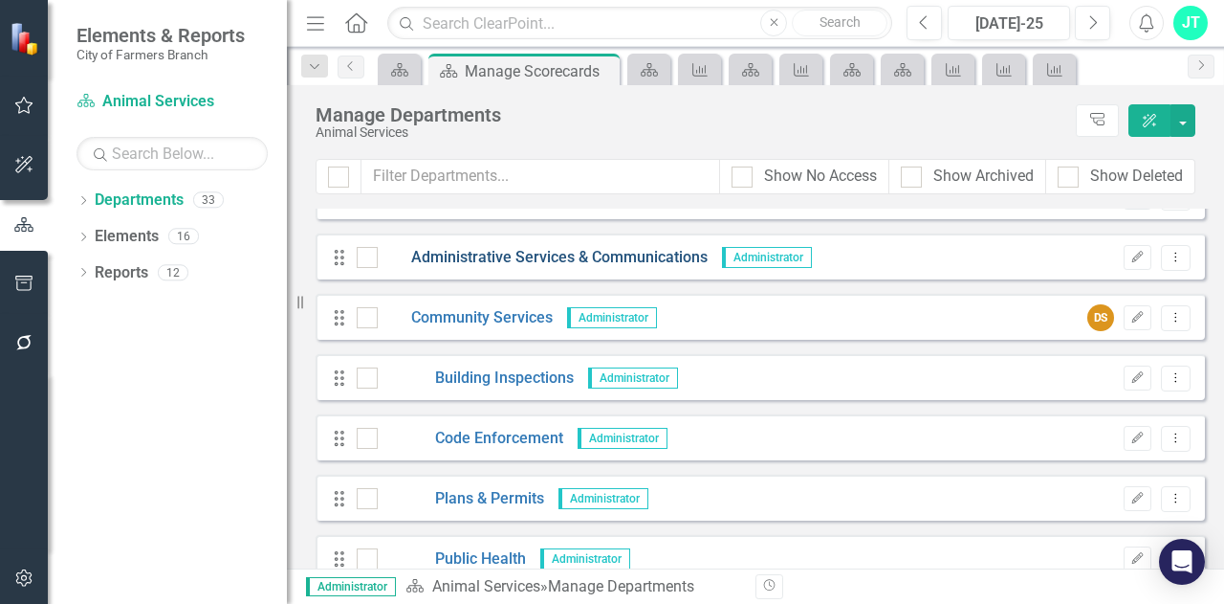
click at [551, 255] on link "Administrative Services & Communications" at bounding box center [543, 258] width 330 height 22
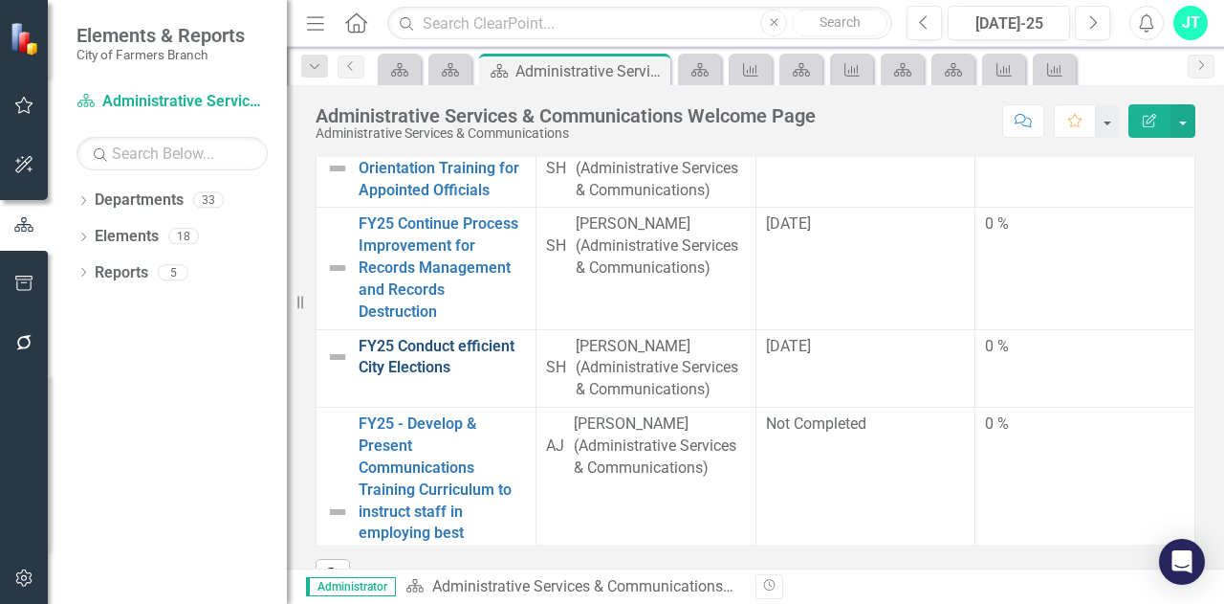
scroll to position [96, 0]
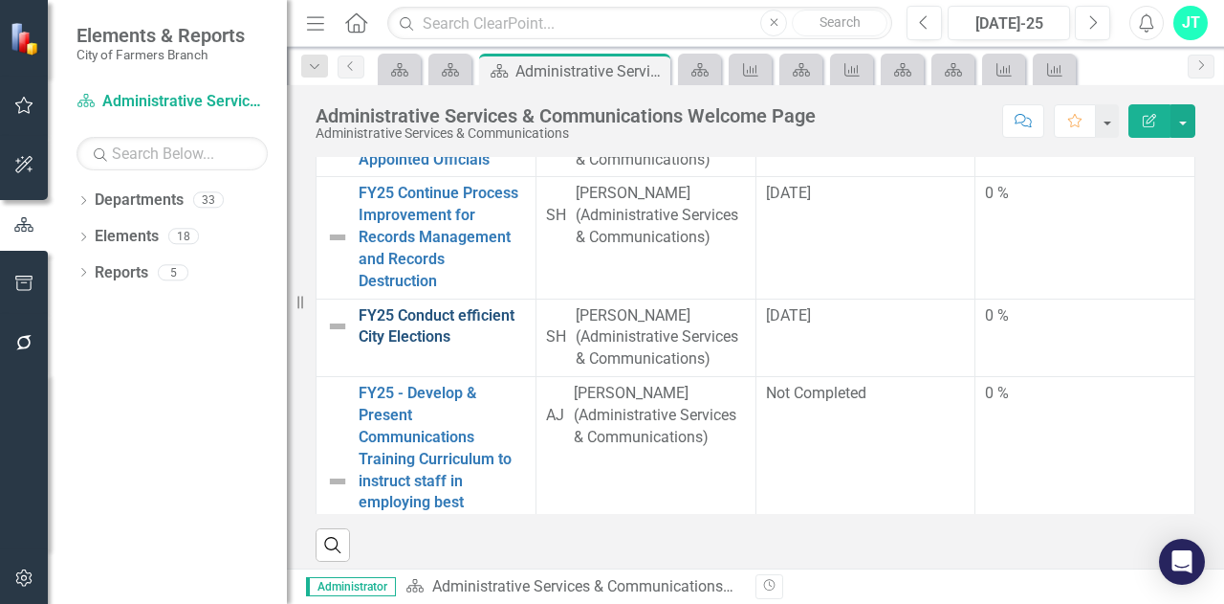
click at [446, 305] on link "FY25 Conduct efficient City Elections" at bounding box center [442, 327] width 167 height 44
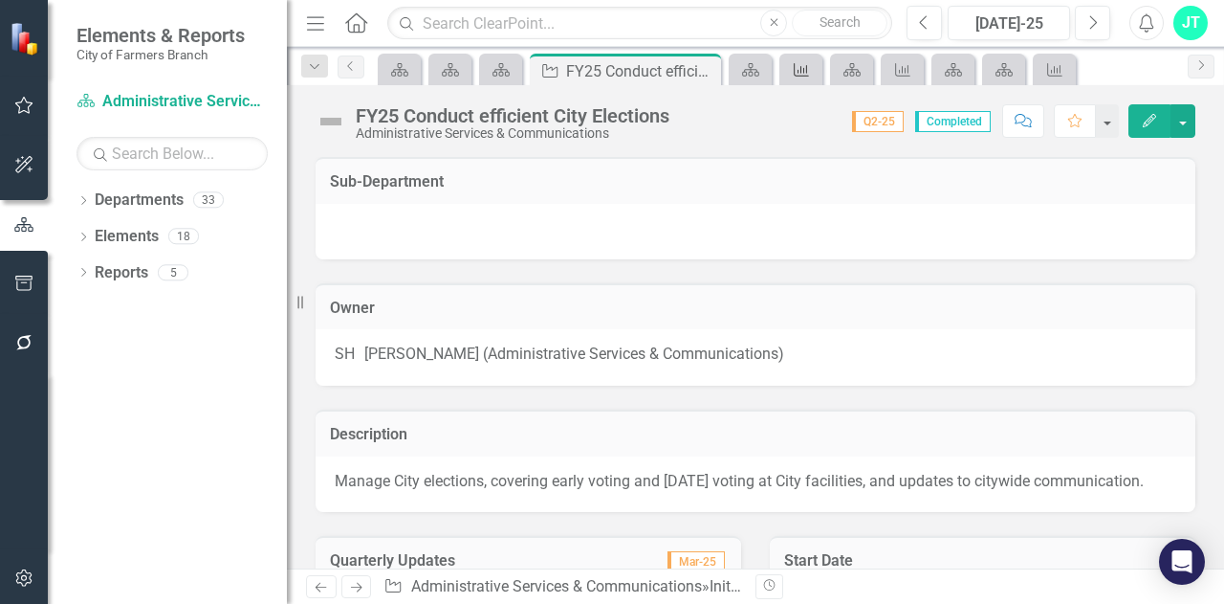
click at [804, 68] on icon "Performance Measure" at bounding box center [801, 69] width 19 height 15
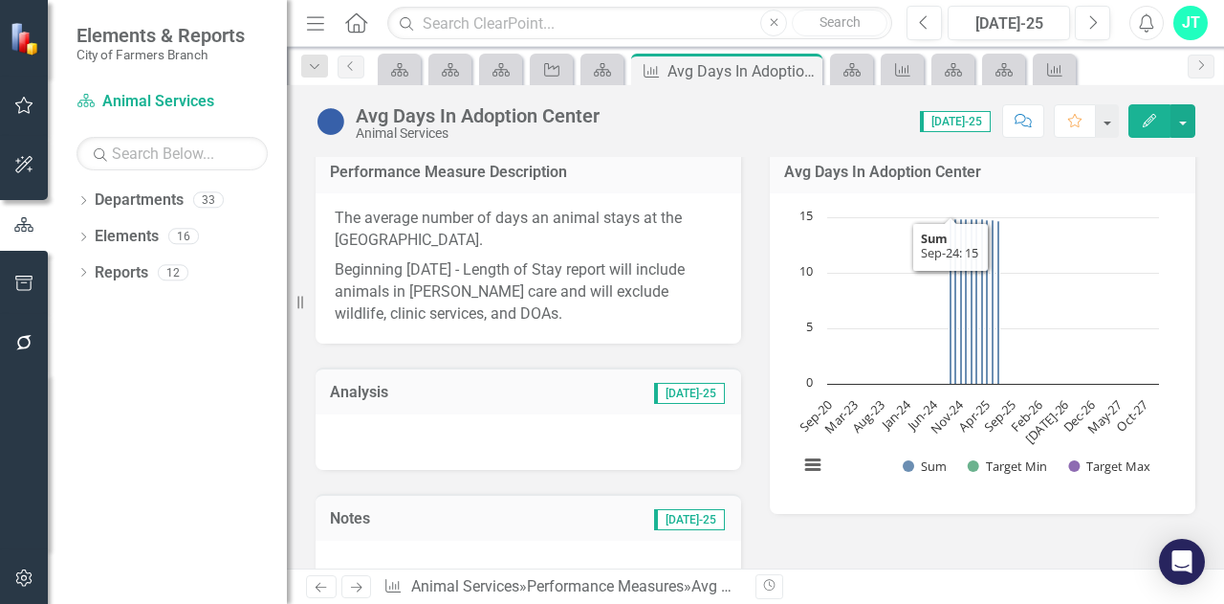
scroll to position [191, 0]
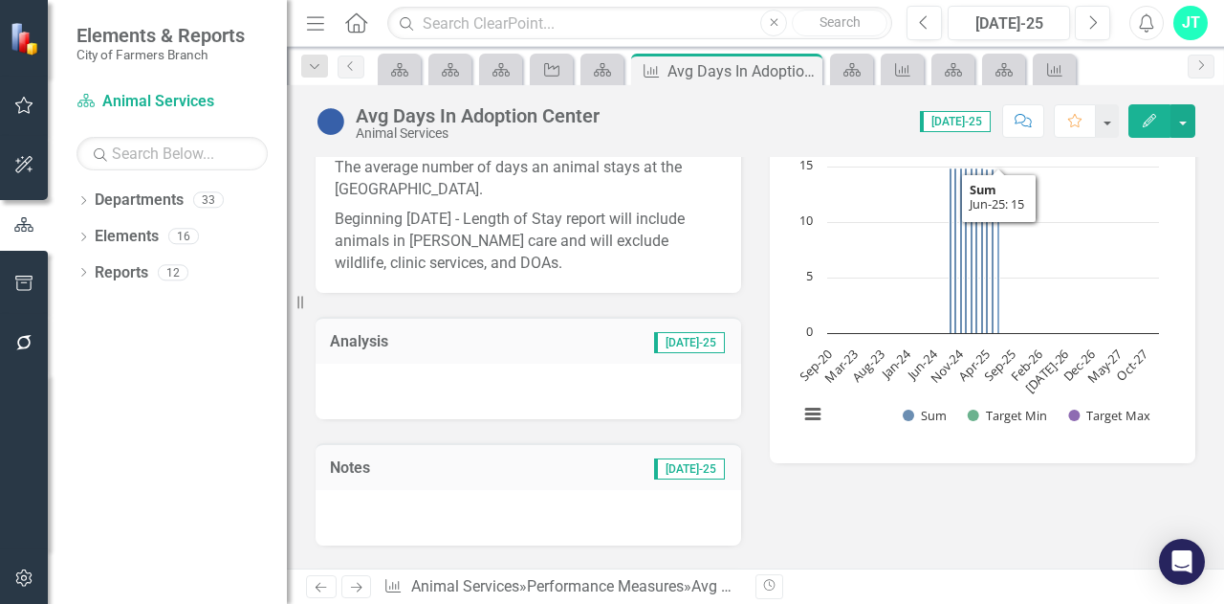
click at [998, 325] on icon "Jun-25, 14.7. Sum." at bounding box center [999, 252] width 3 height 164
click at [159, 198] on link "Departments" at bounding box center [139, 200] width 89 height 22
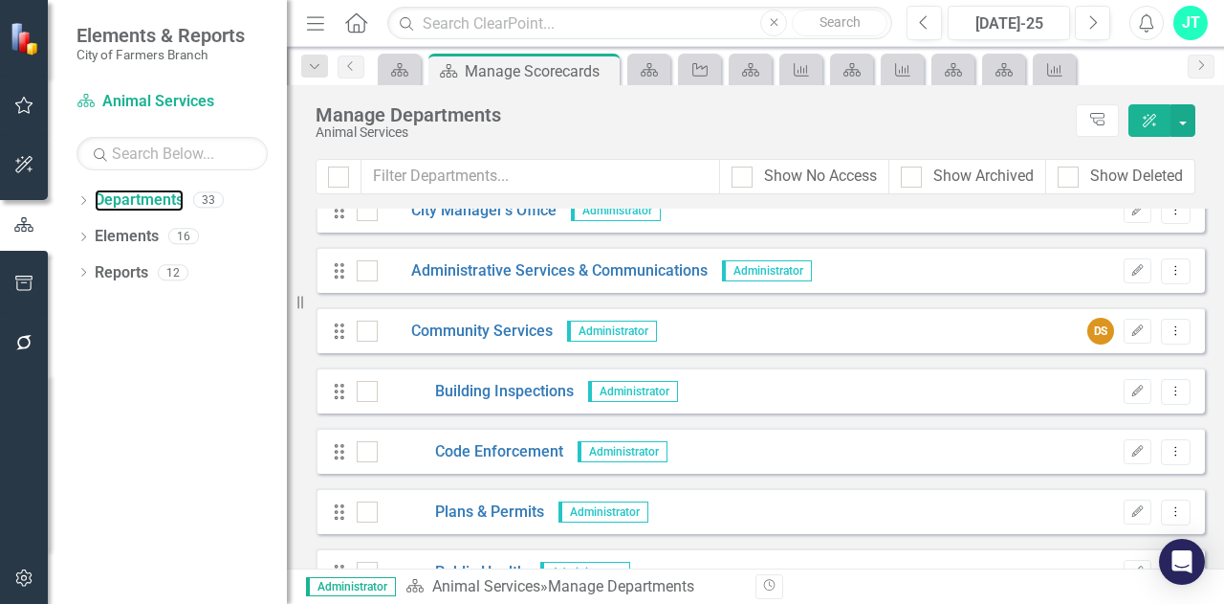
scroll to position [96, 0]
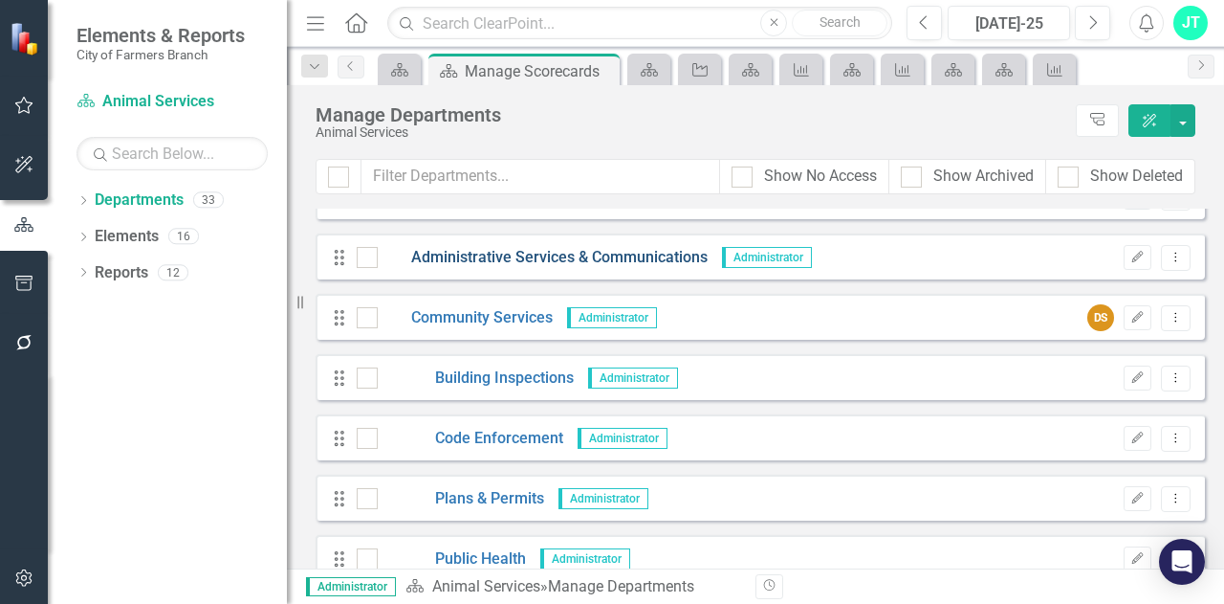
click at [505, 260] on link "Administrative Services & Communications" at bounding box center [543, 258] width 330 height 22
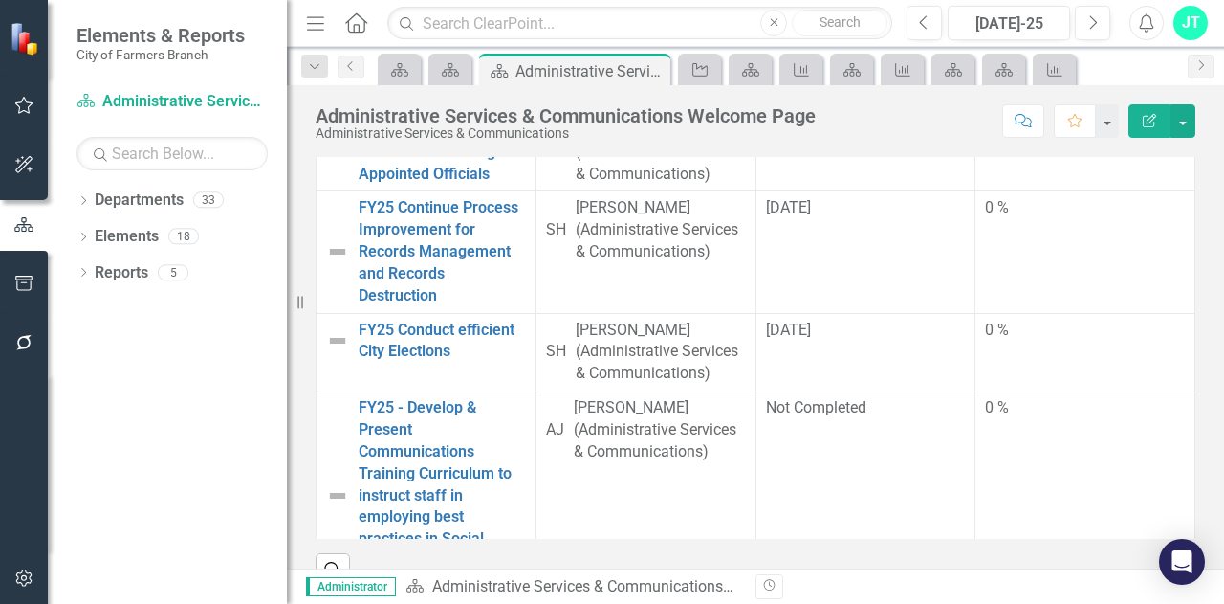
scroll to position [96, 0]
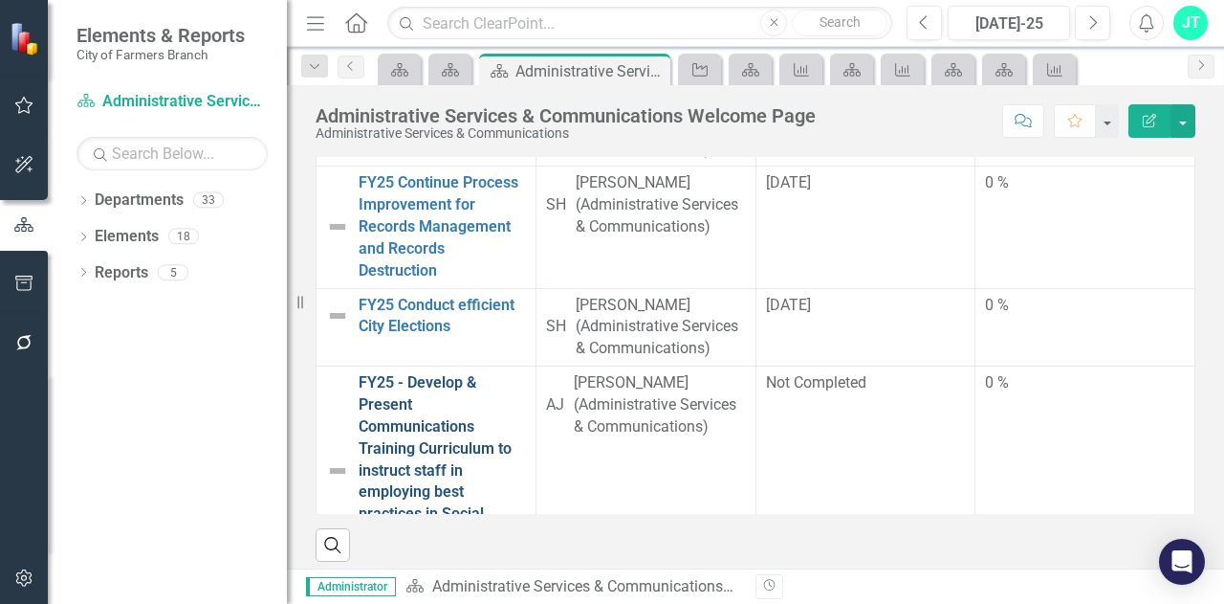
click at [516, 372] on link "FY25 - Develop & Present Communications Training Curriculum to instruct staff i…" at bounding box center [442, 470] width 167 height 197
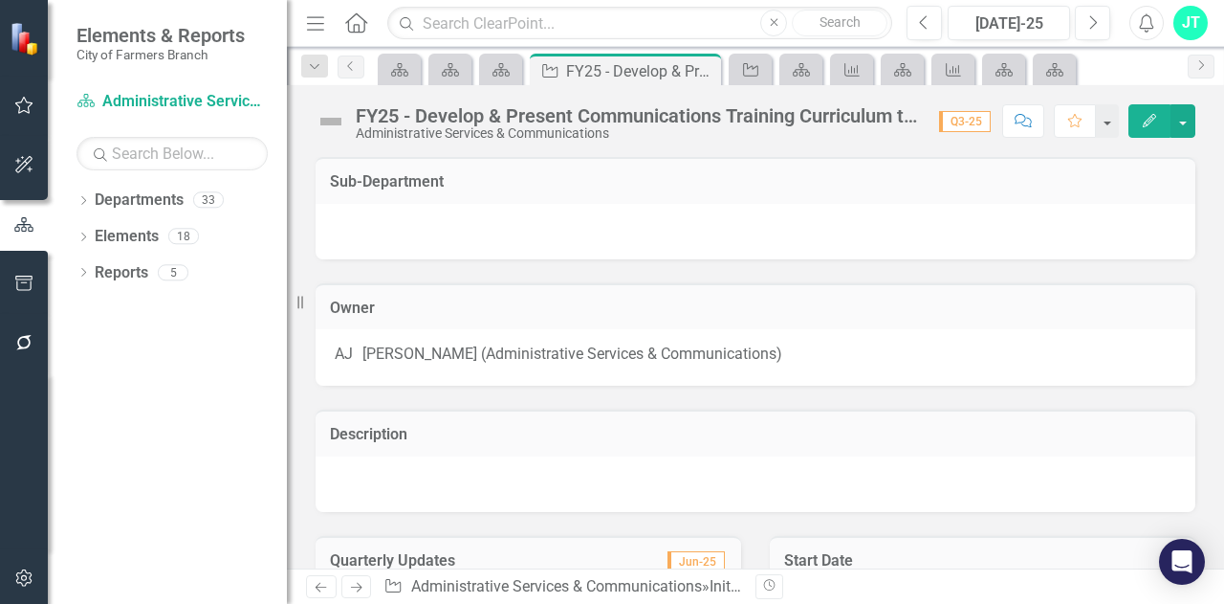
click at [182, 180] on div "Department Administrative Services & Communications Search Dropdown Departments…" at bounding box center [167, 345] width 239 height 518
click at [157, 198] on link "Departments" at bounding box center [139, 200] width 89 height 22
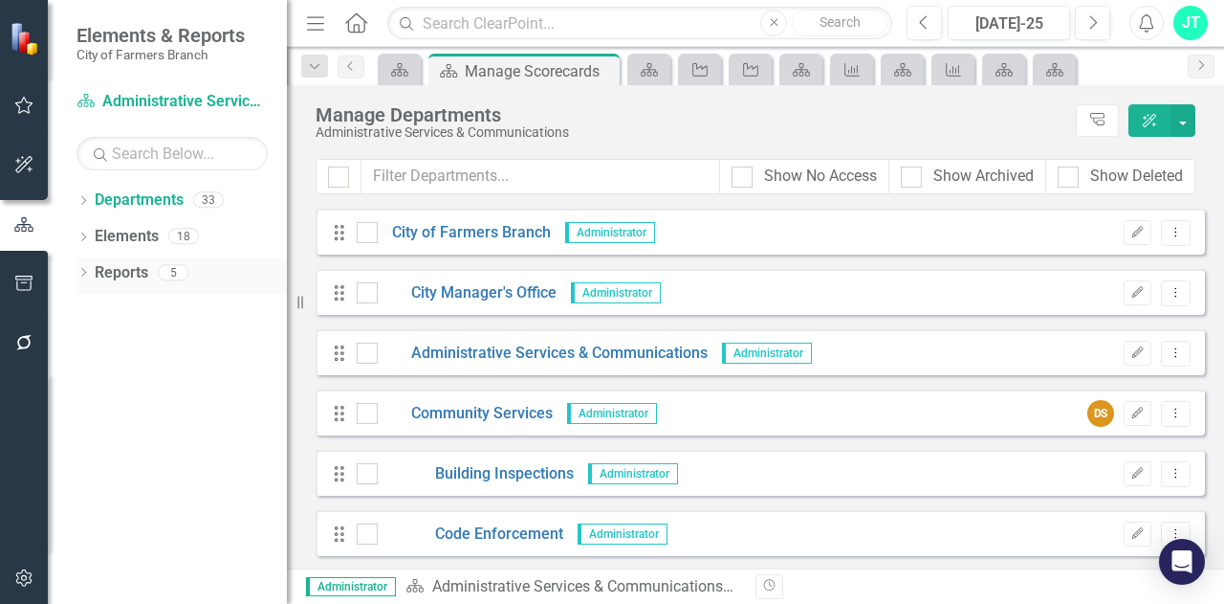
click at [99, 276] on link "Reports" at bounding box center [122, 273] width 54 height 22
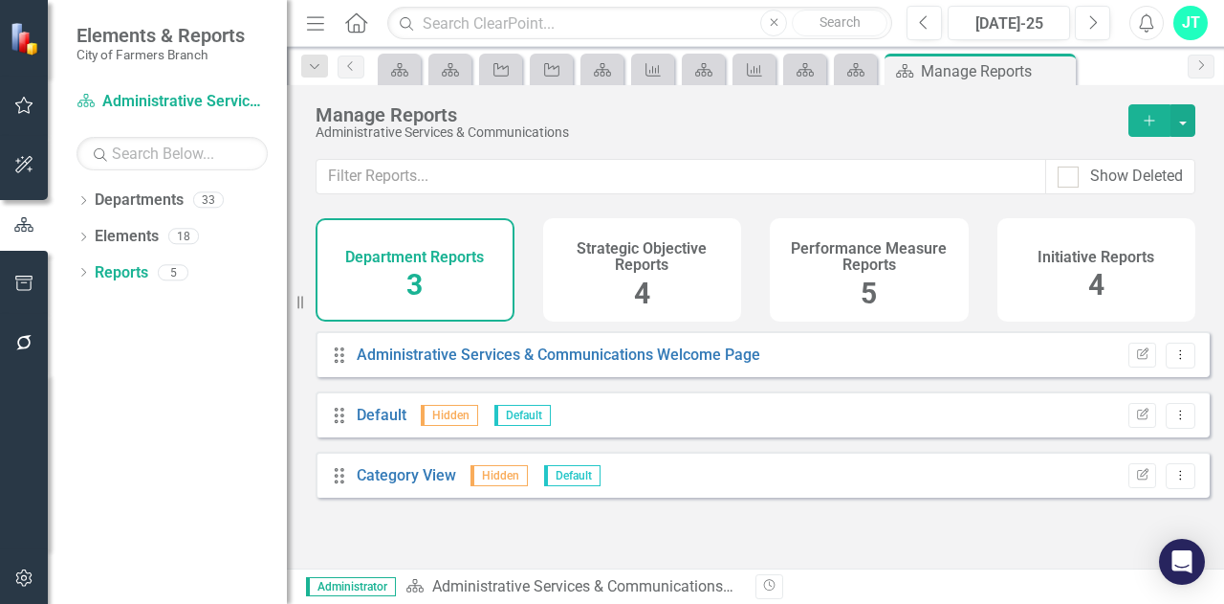
click at [846, 276] on div "Performance Measure Reports 5" at bounding box center [869, 269] width 199 height 103
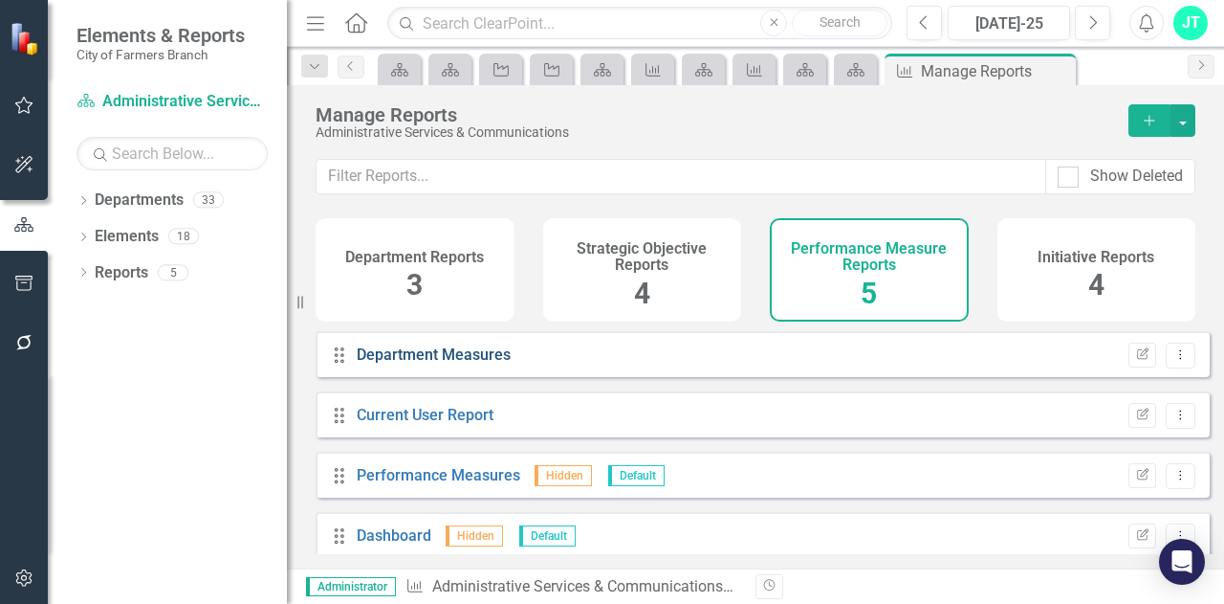
click at [465, 363] on link "Department Measures" at bounding box center [434, 354] width 154 height 18
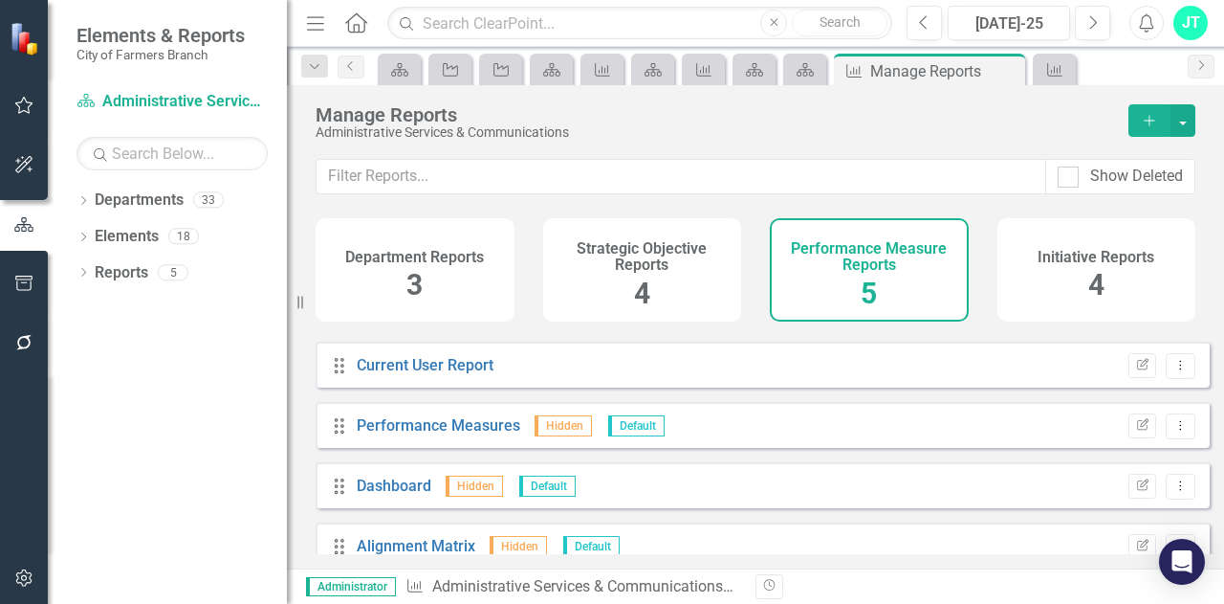
scroll to position [77, 0]
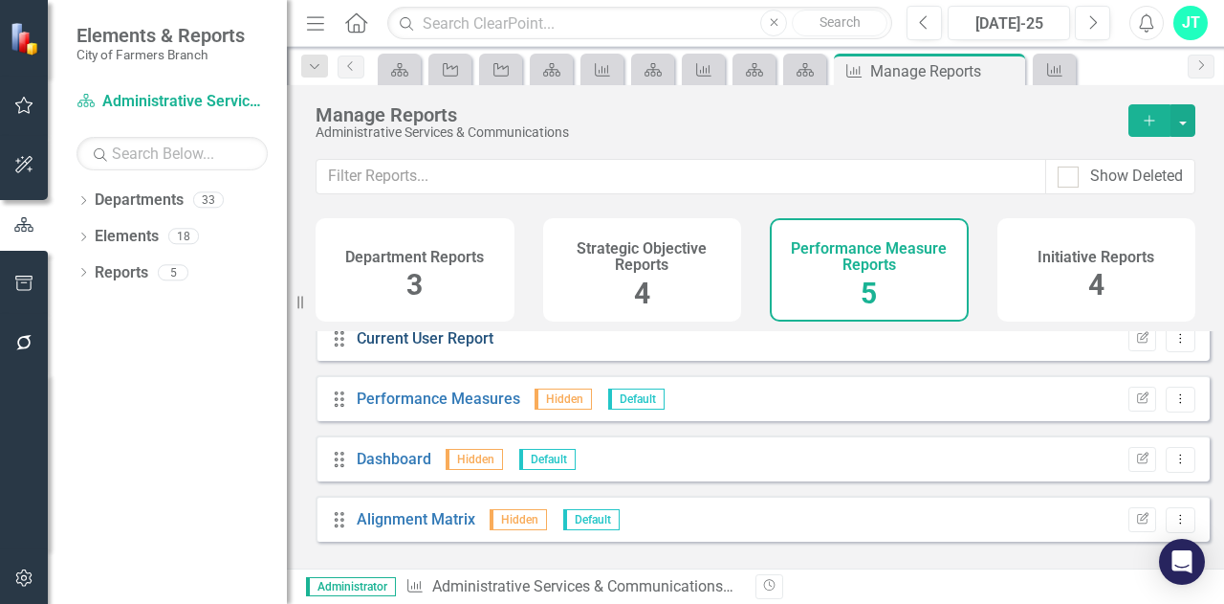
click at [423, 347] on link "Current User Report" at bounding box center [425, 338] width 137 height 18
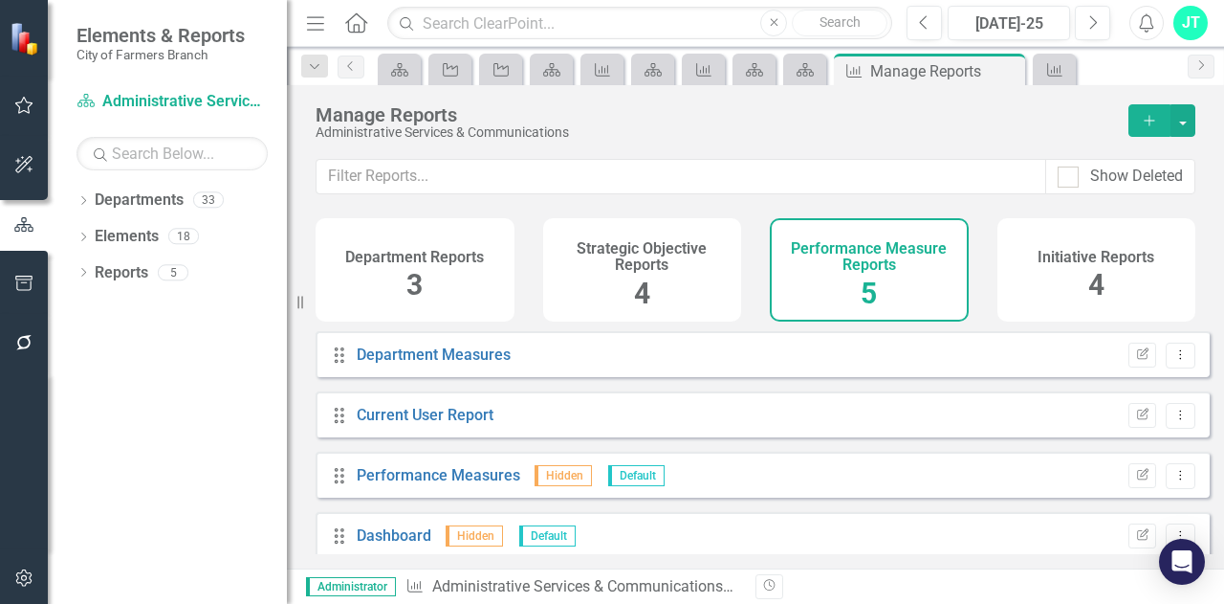
click at [442, 122] on div "Manage Reports" at bounding box center [713, 114] width 794 height 21
click at [140, 268] on link "Reports" at bounding box center [122, 273] width 54 height 22
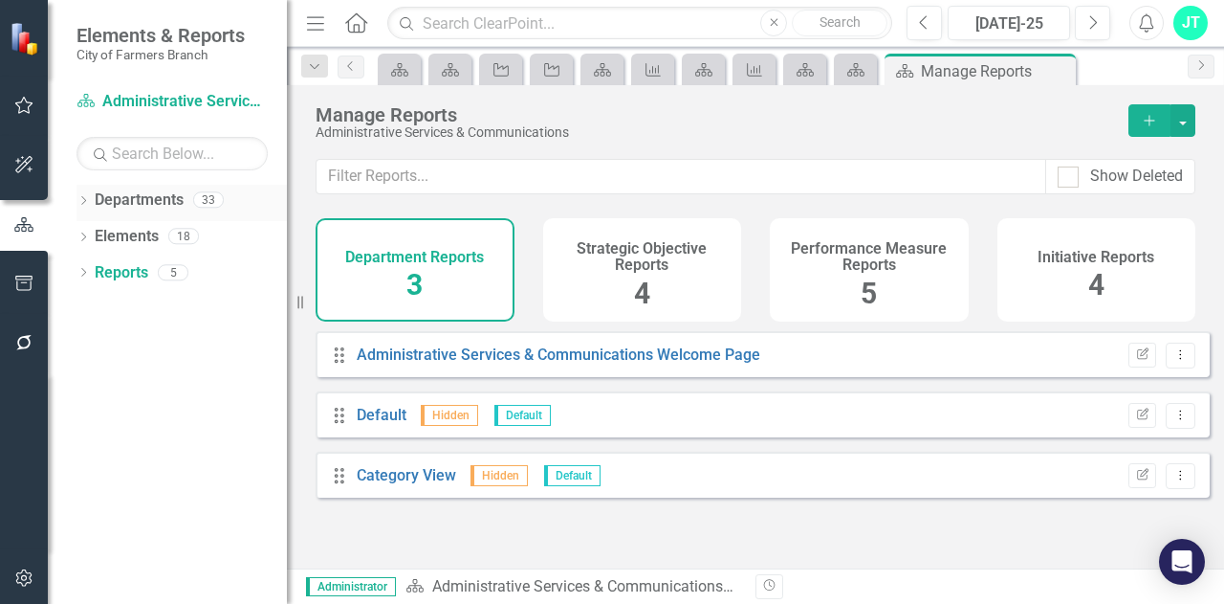
click at [142, 192] on link "Departments" at bounding box center [139, 200] width 89 height 22
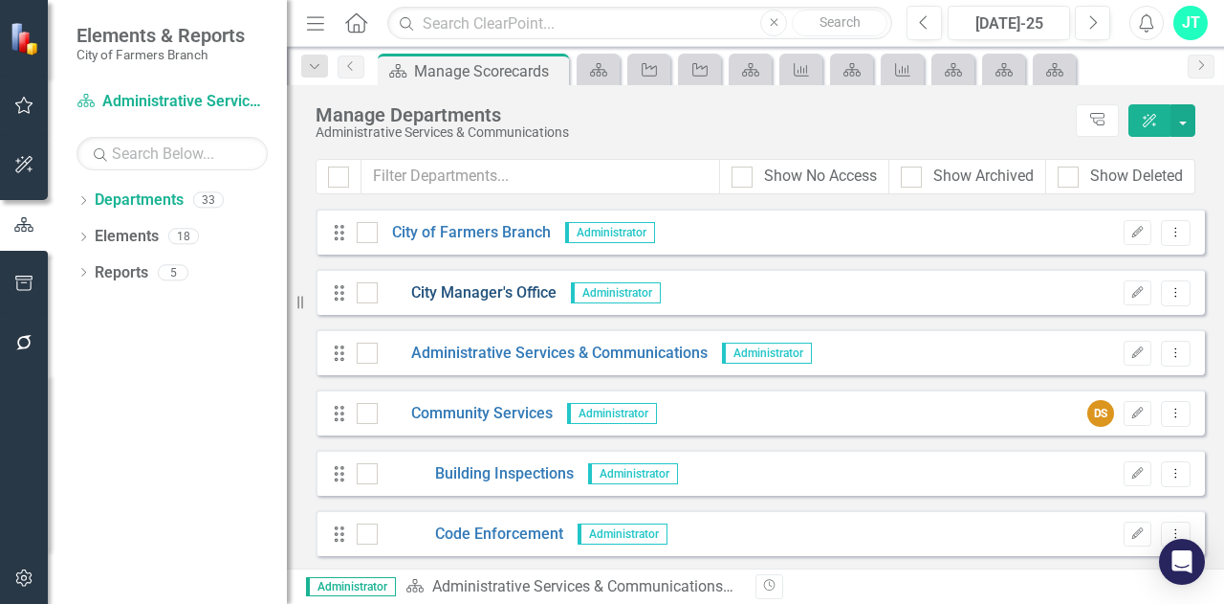
click at [479, 296] on link "City Manager's Office" at bounding box center [467, 293] width 179 height 22
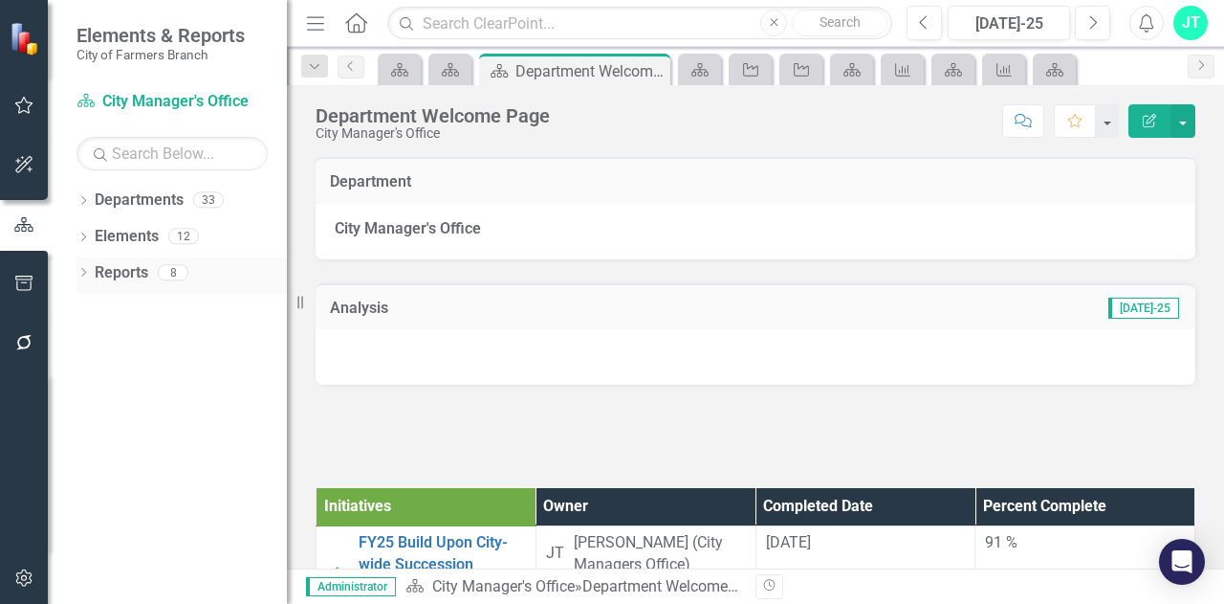
click at [121, 275] on link "Reports" at bounding box center [122, 273] width 54 height 22
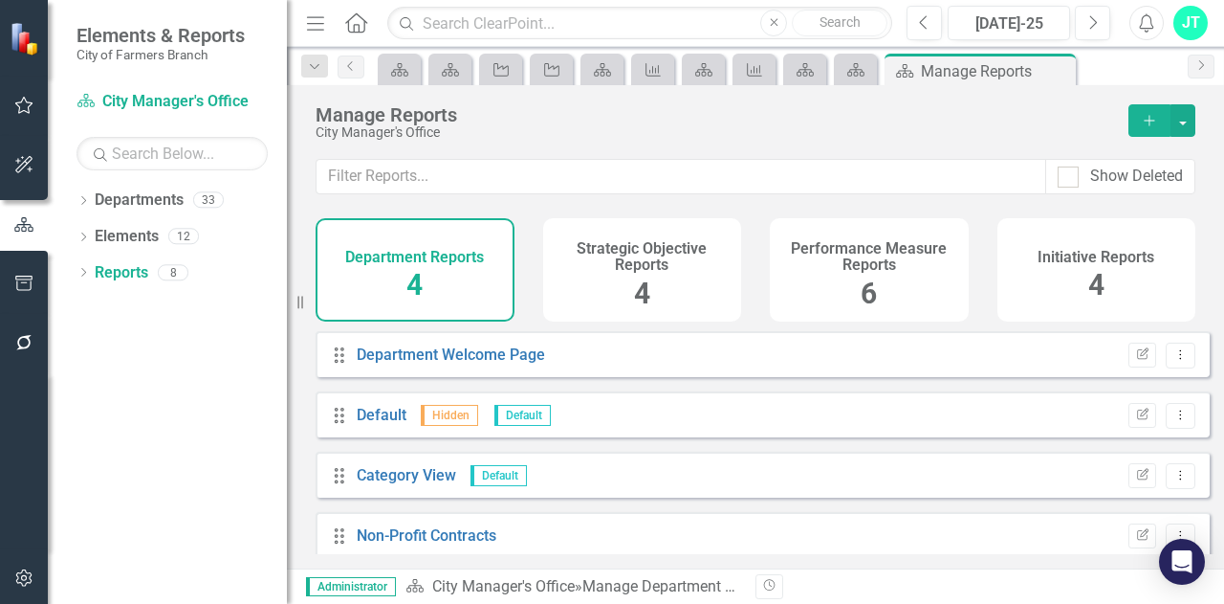
click at [851, 273] on h4 "Performance Measure Reports" at bounding box center [870, 256] width 176 height 33
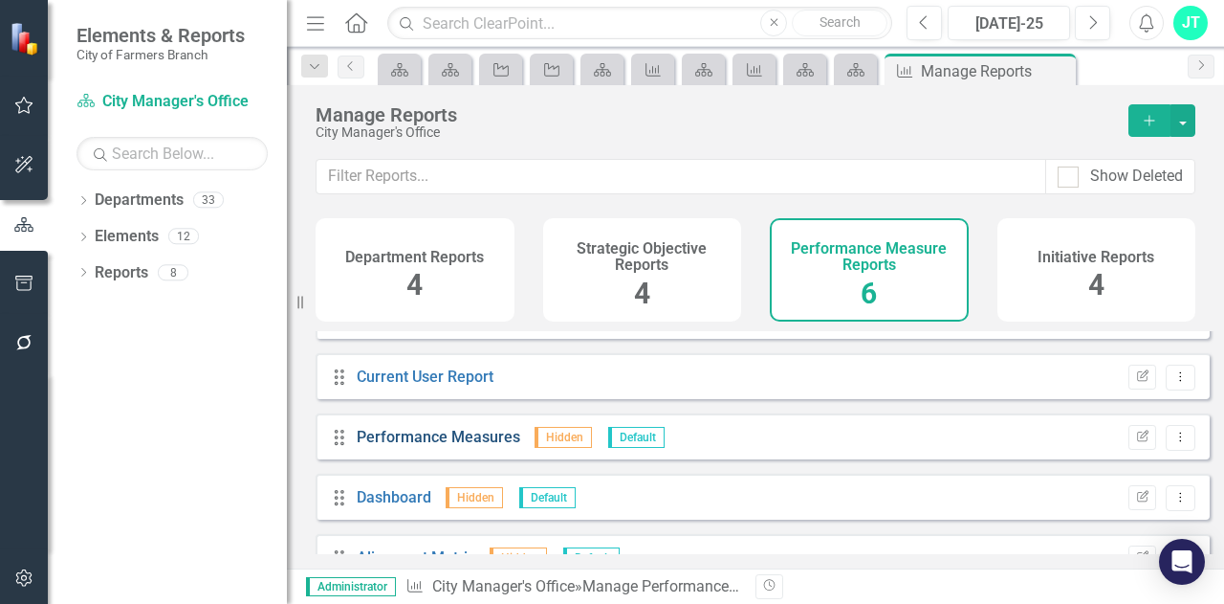
scroll to position [138, 0]
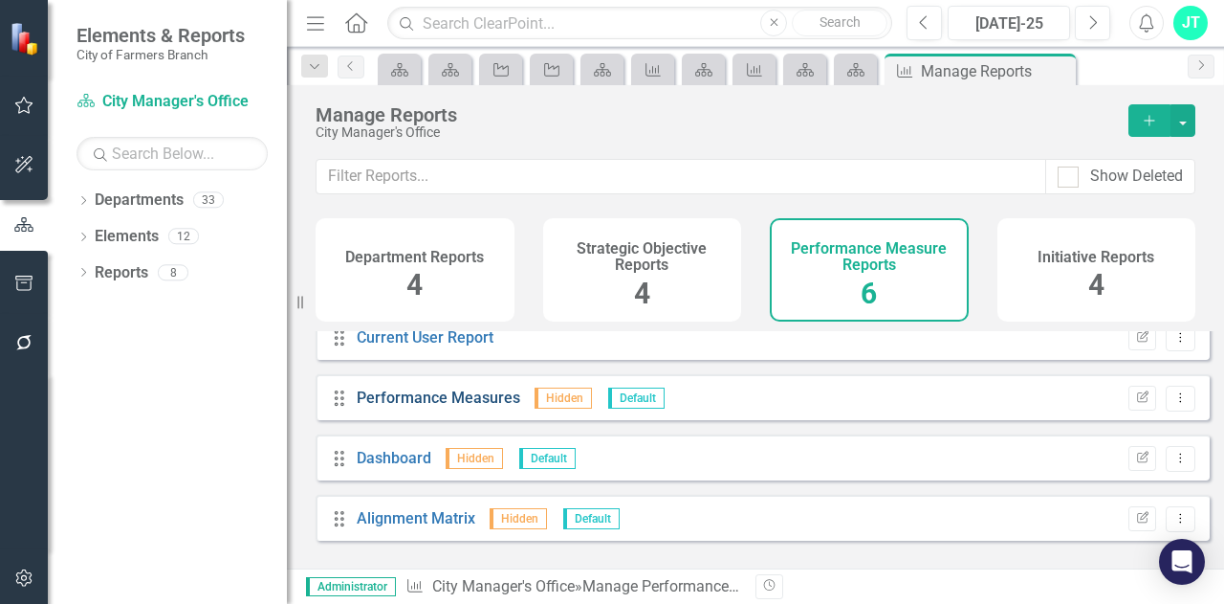
click at [484, 407] on link "Performance Measures" at bounding box center [439, 397] width 164 height 18
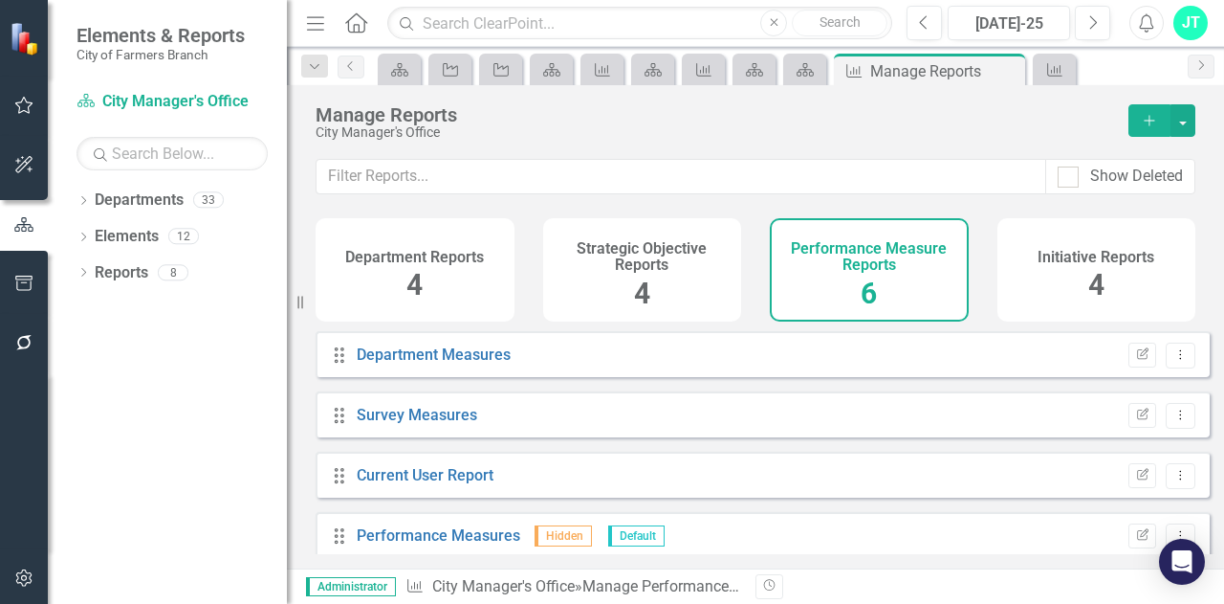
click at [1077, 266] on div "Initiative Reports 4" at bounding box center [1097, 269] width 199 height 103
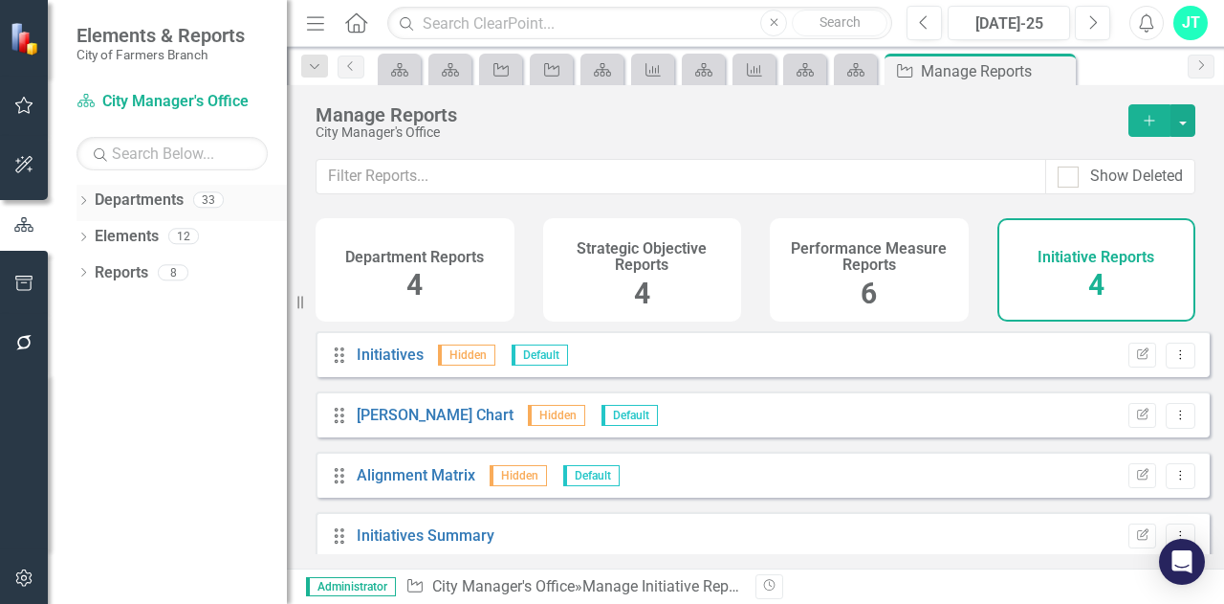
click at [140, 200] on link "Departments" at bounding box center [139, 200] width 89 height 22
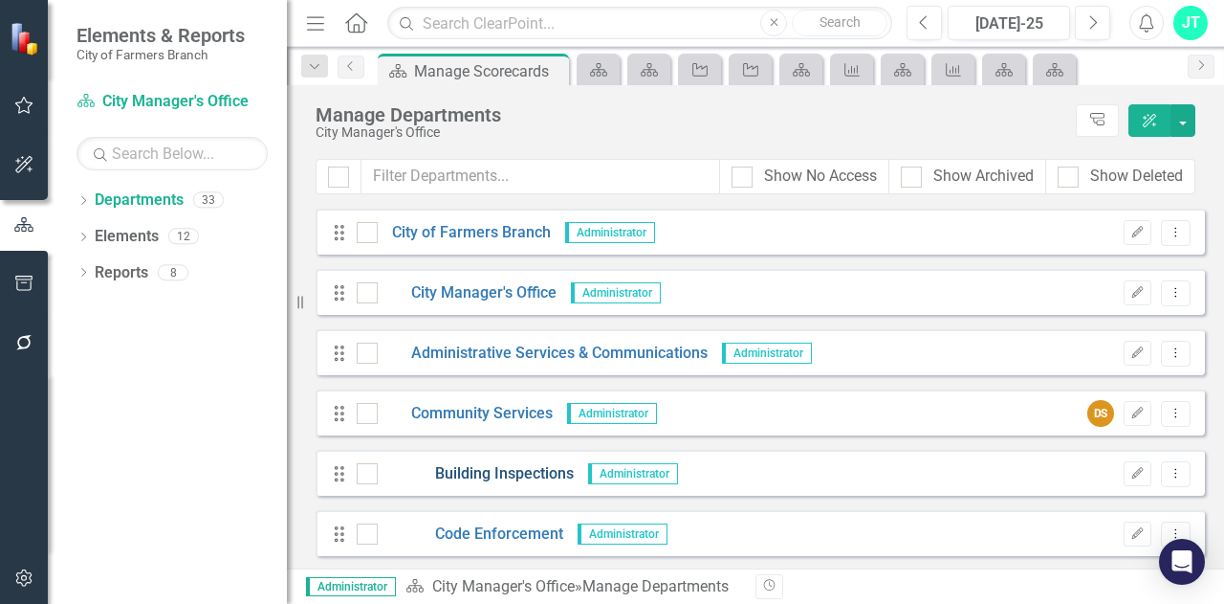
click at [522, 468] on link "Building Inspections" at bounding box center [476, 474] width 196 height 22
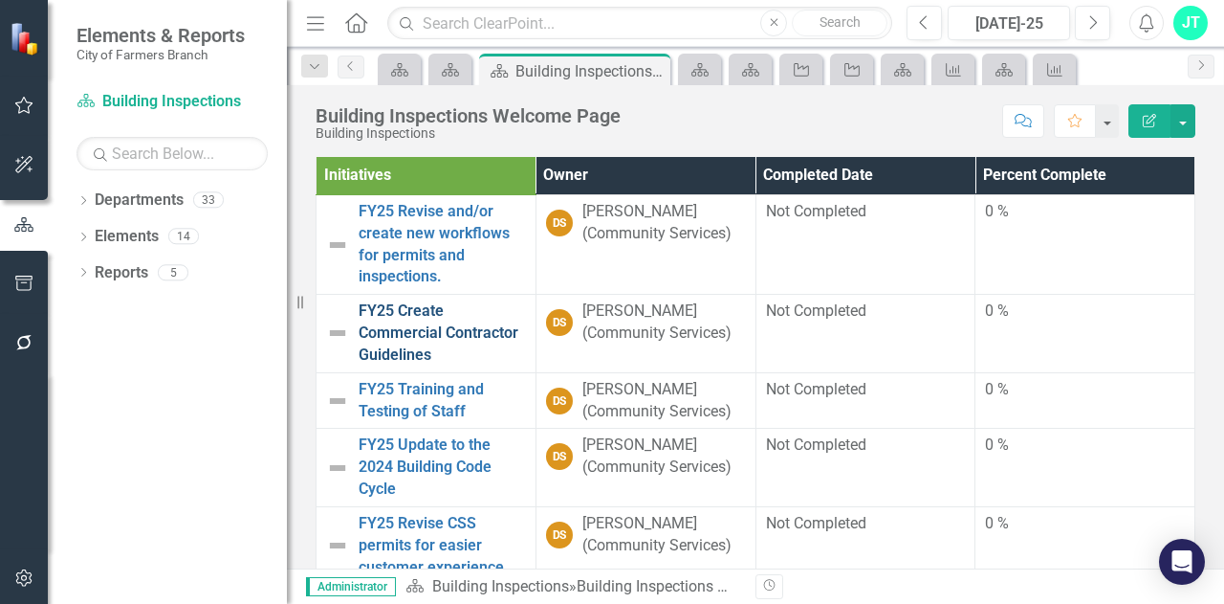
click at [478, 300] on link "FY25 Create Commercial Contractor Guidelines" at bounding box center [442, 333] width 167 height 66
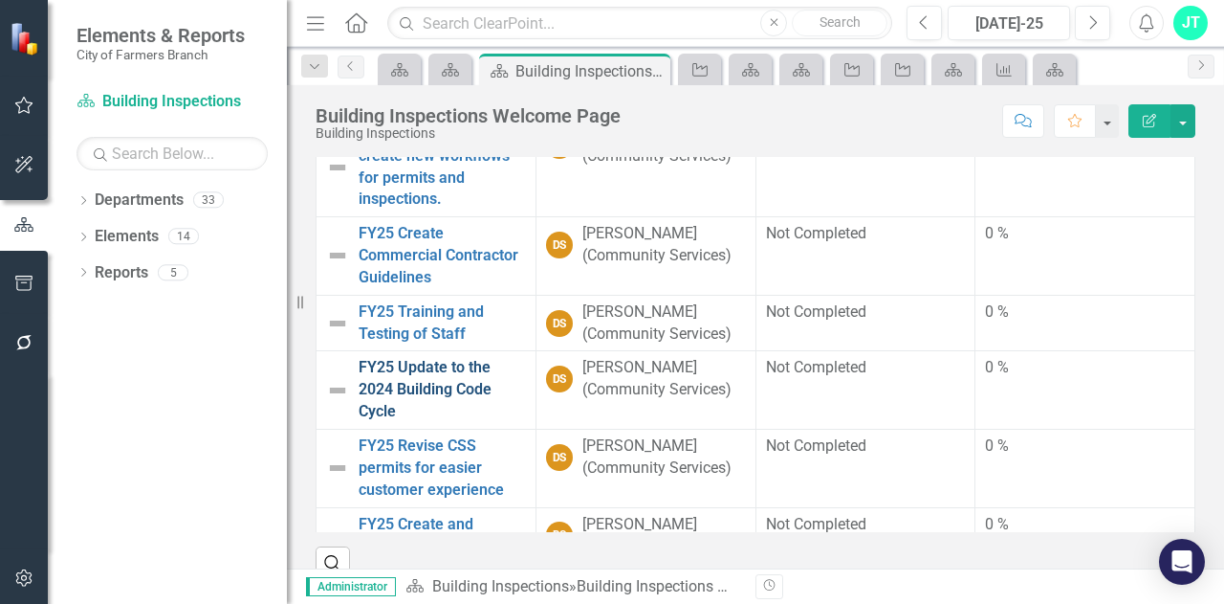
scroll to position [96, 0]
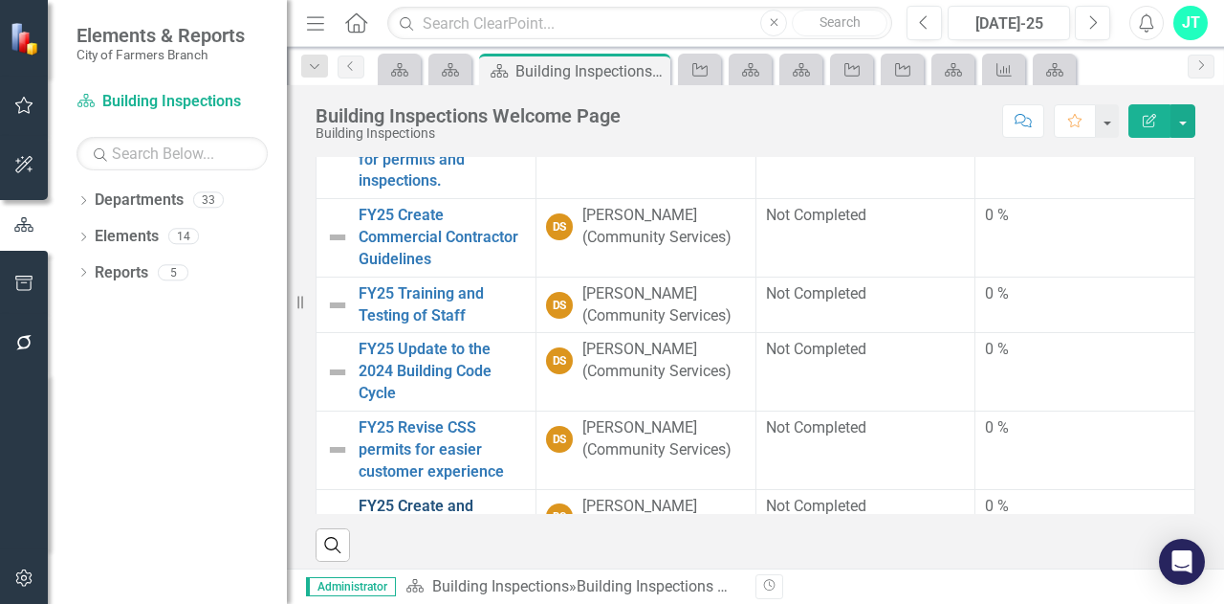
click at [520, 496] on link "FY25 Create and enhance processes and procedures for Public Health." at bounding box center [442, 539] width 167 height 87
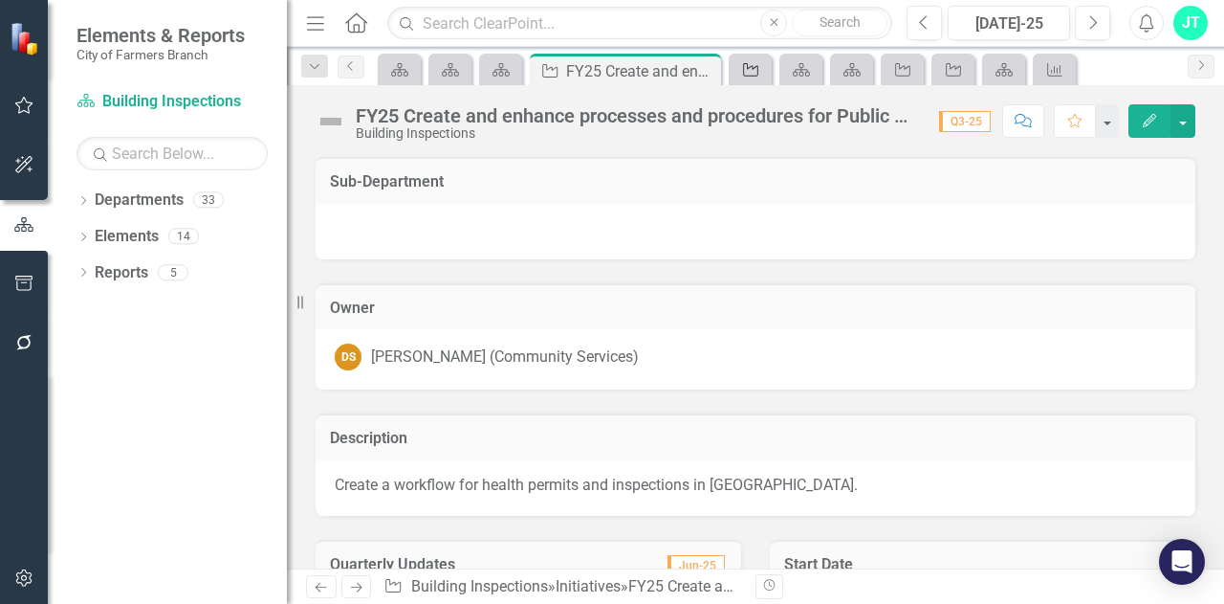
click at [739, 68] on div "Initiative" at bounding box center [747, 69] width 27 height 24
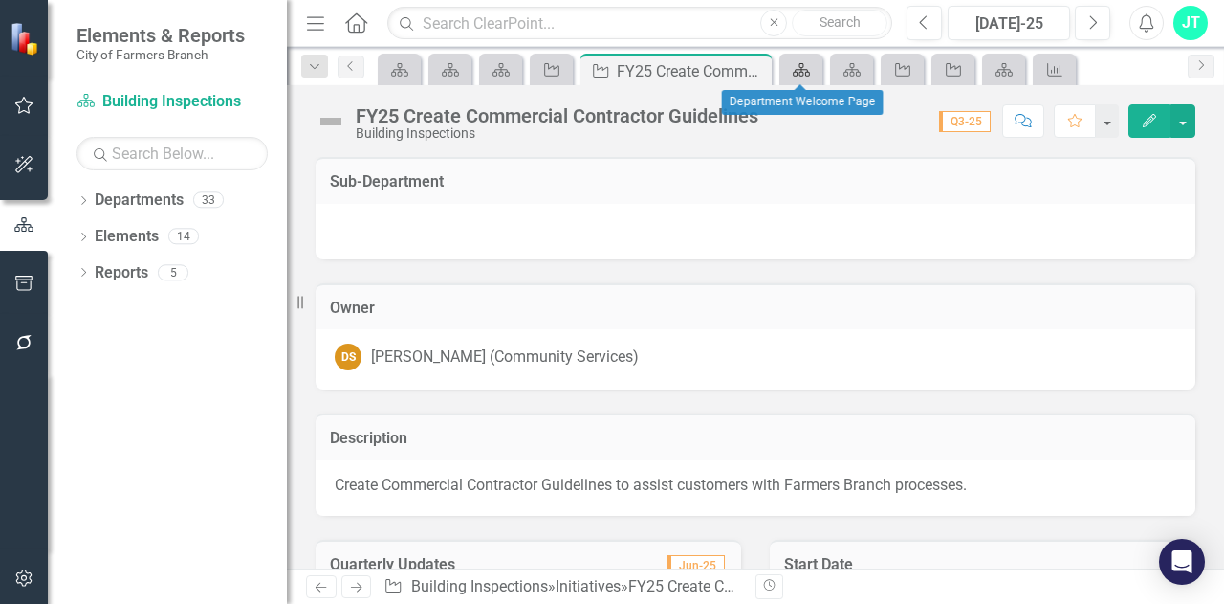
click at [790, 76] on div "Department" at bounding box center [797, 69] width 27 height 24
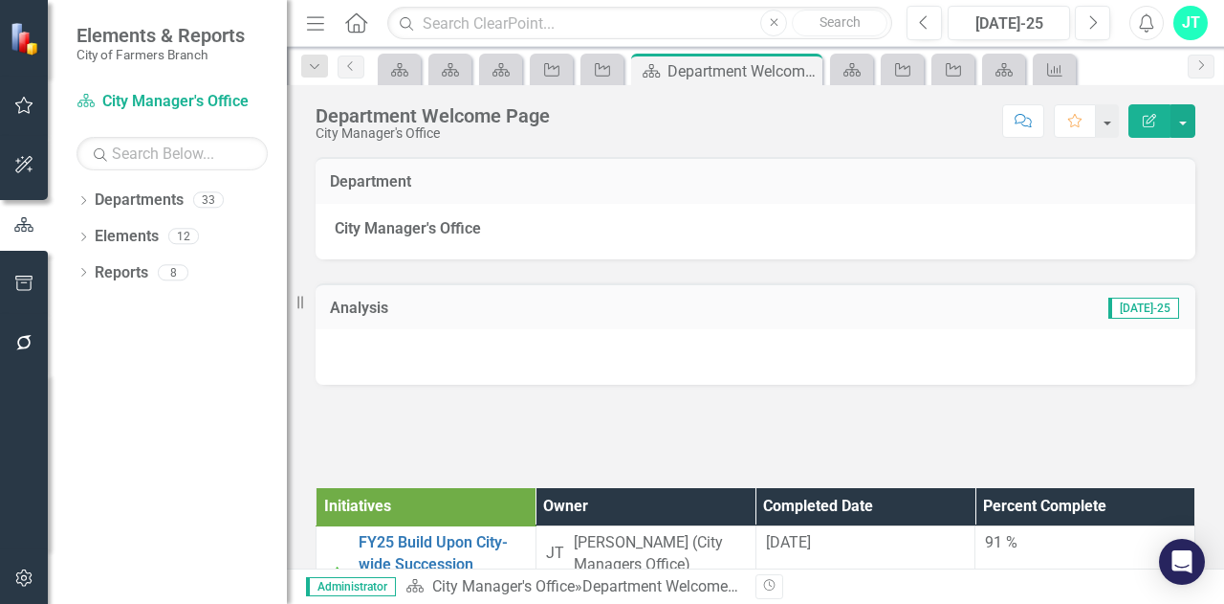
scroll to position [287, 0]
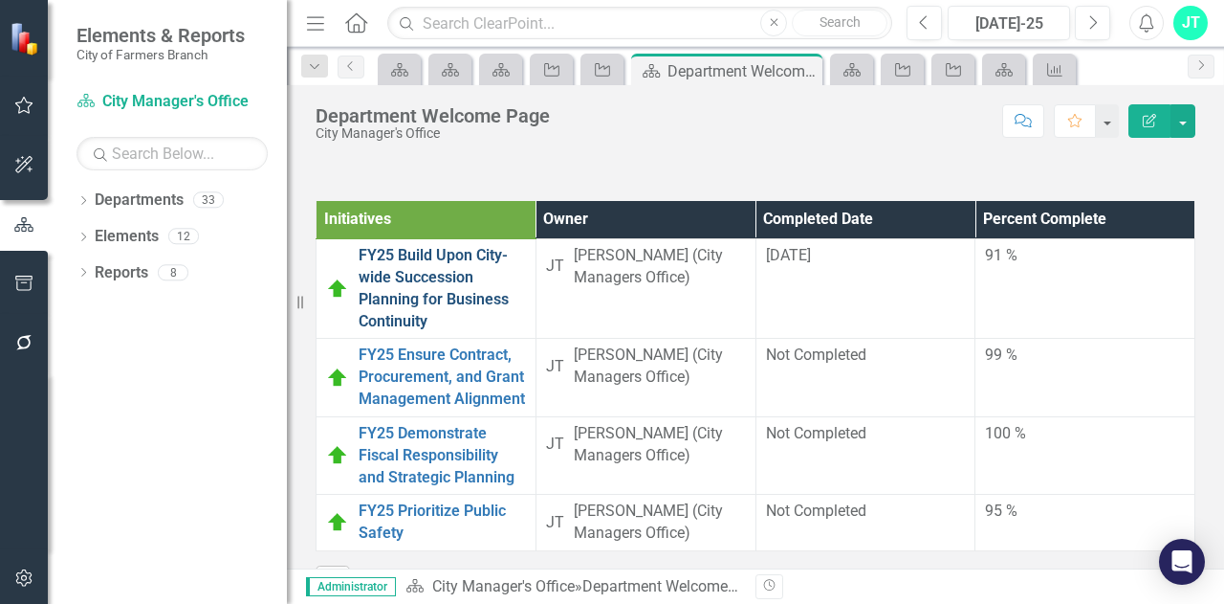
click at [472, 290] on link "FY25 Build Upon City-wide Succession Planning for Business Continuity" at bounding box center [442, 288] width 167 height 87
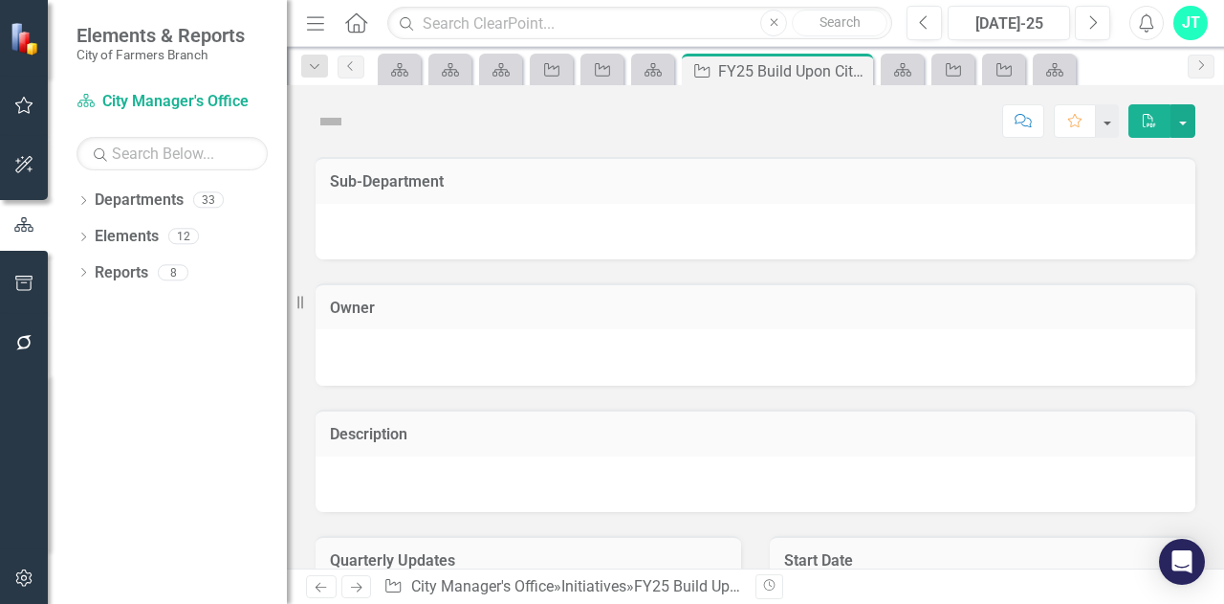
checkbox input "true"
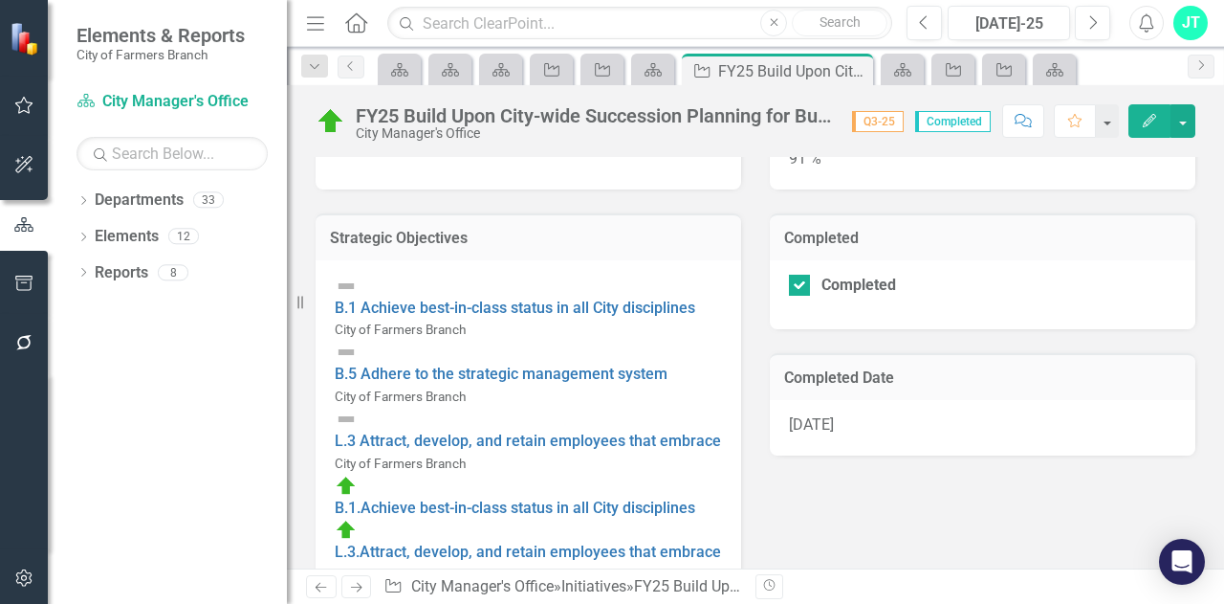
scroll to position [769, 0]
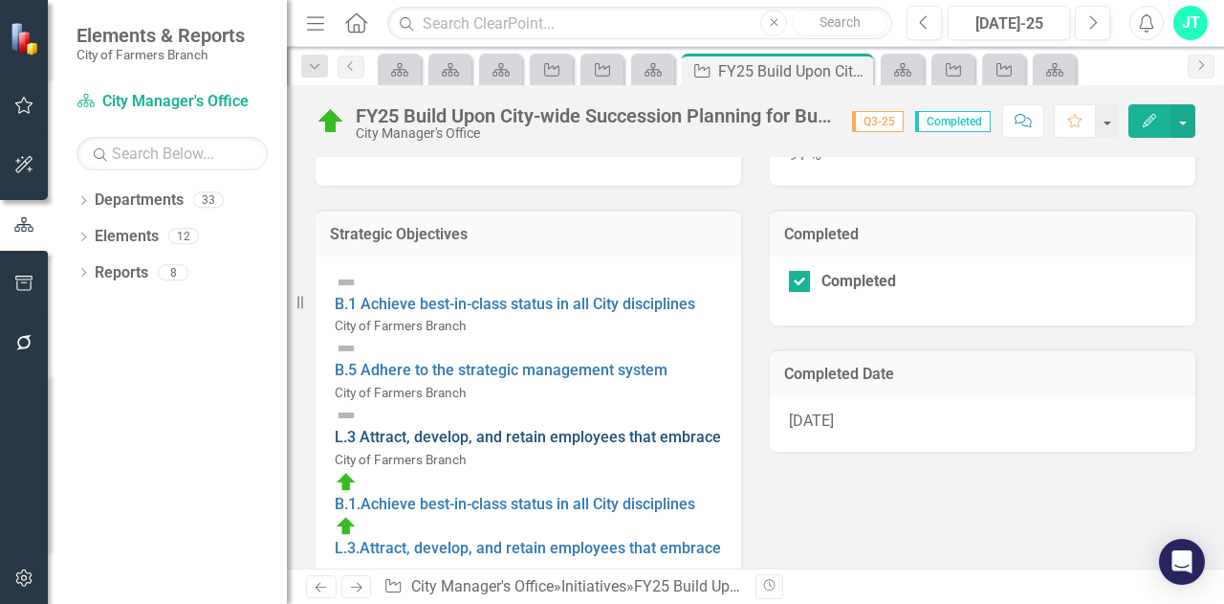
click at [589, 428] on link "L.3 Attract, develop, and retain employees that embrace our values" at bounding box center [566, 437] width 462 height 18
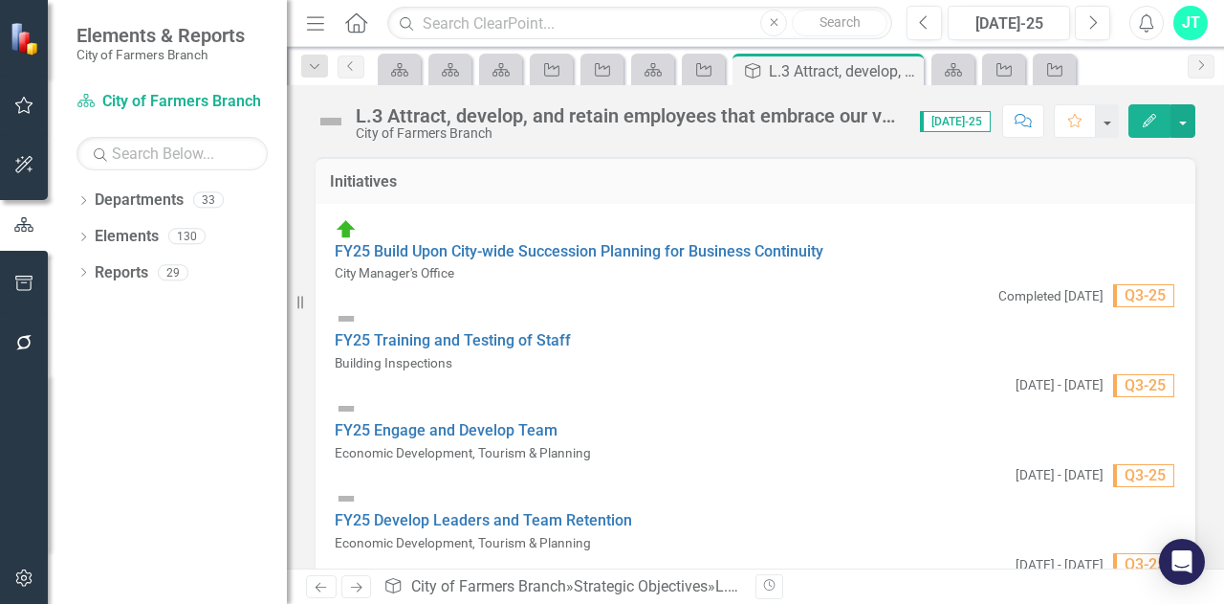
click at [1142, 117] on icon "Edit" at bounding box center [1149, 120] width 17 height 13
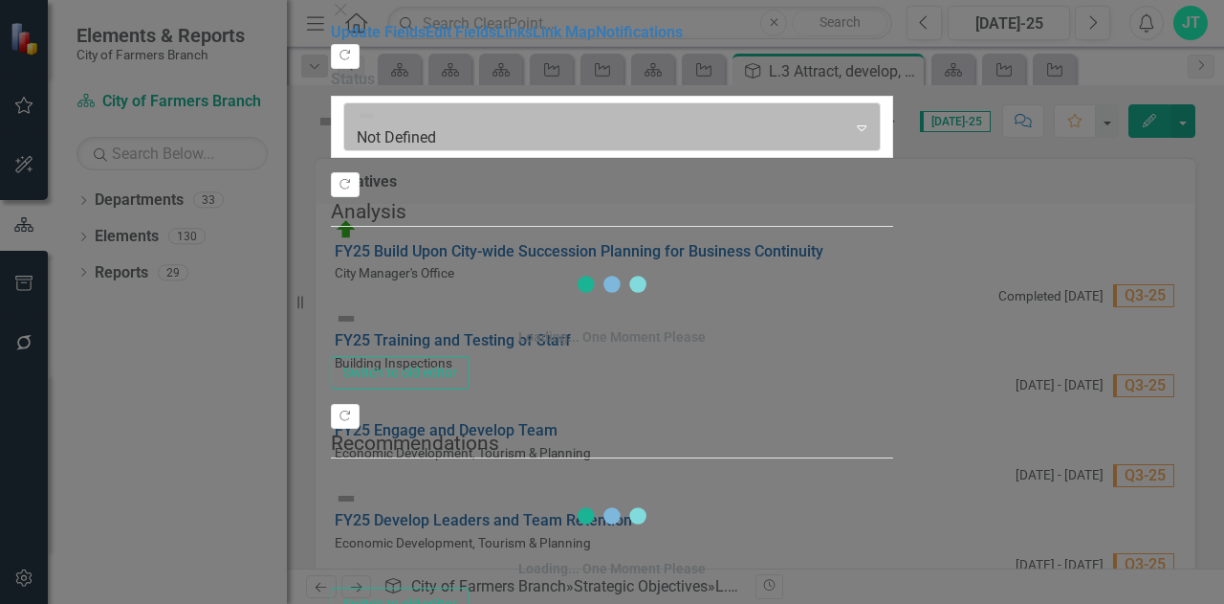
click at [558, 114] on div at bounding box center [596, 127] width 478 height 26
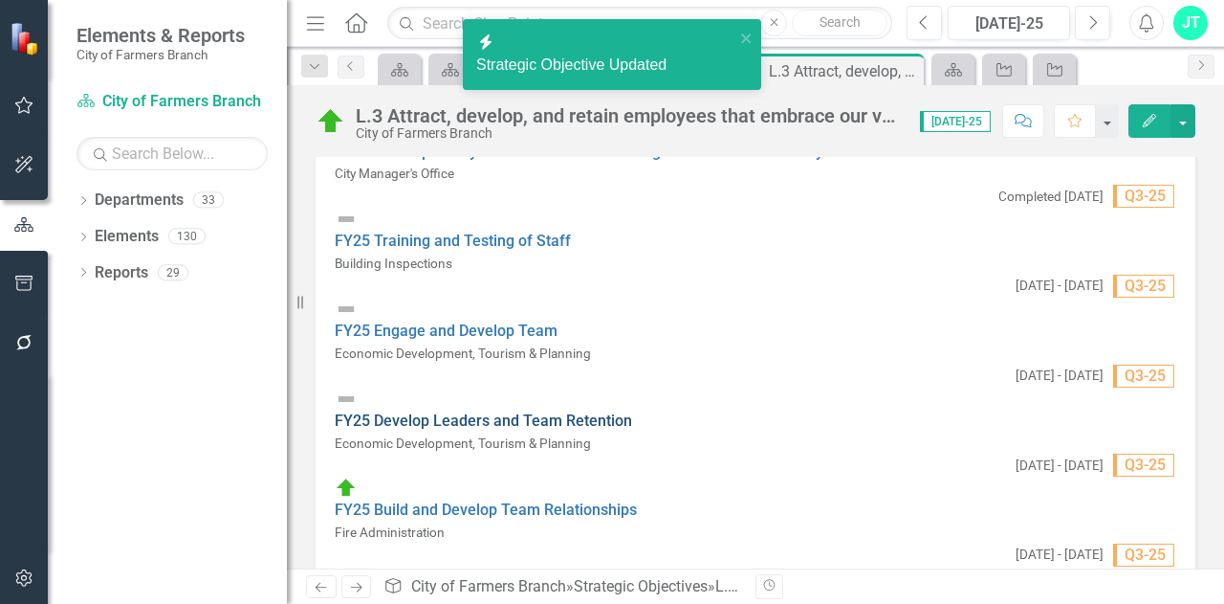
scroll to position [191, 0]
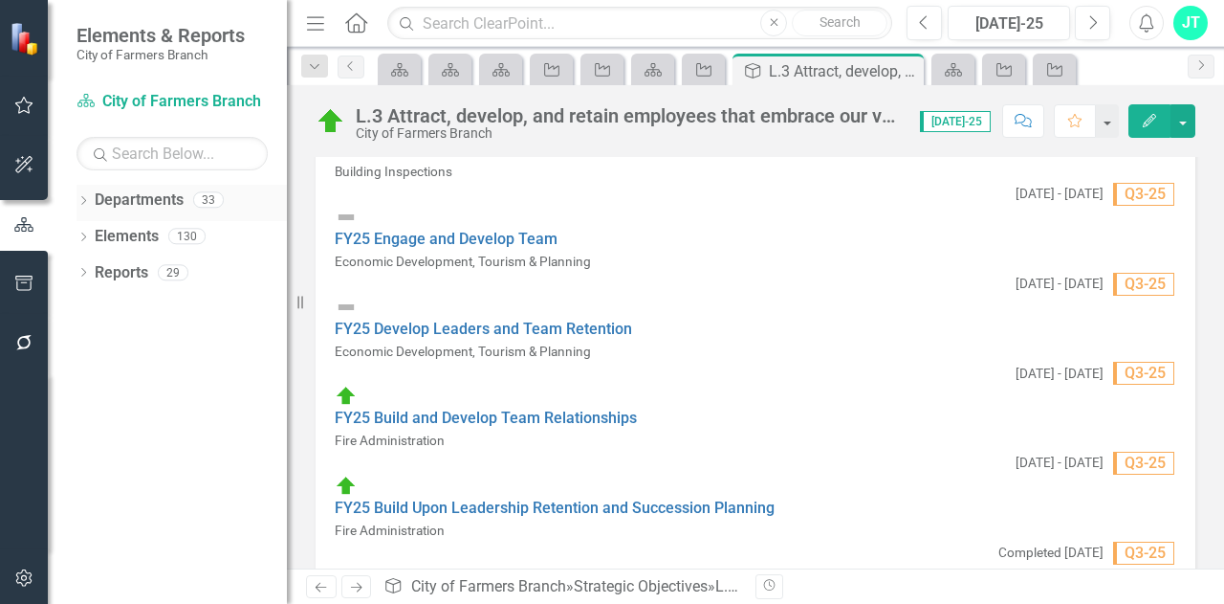
click at [140, 198] on link "Departments" at bounding box center [139, 200] width 89 height 22
